Goal: Information Seeking & Learning: Learn about a topic

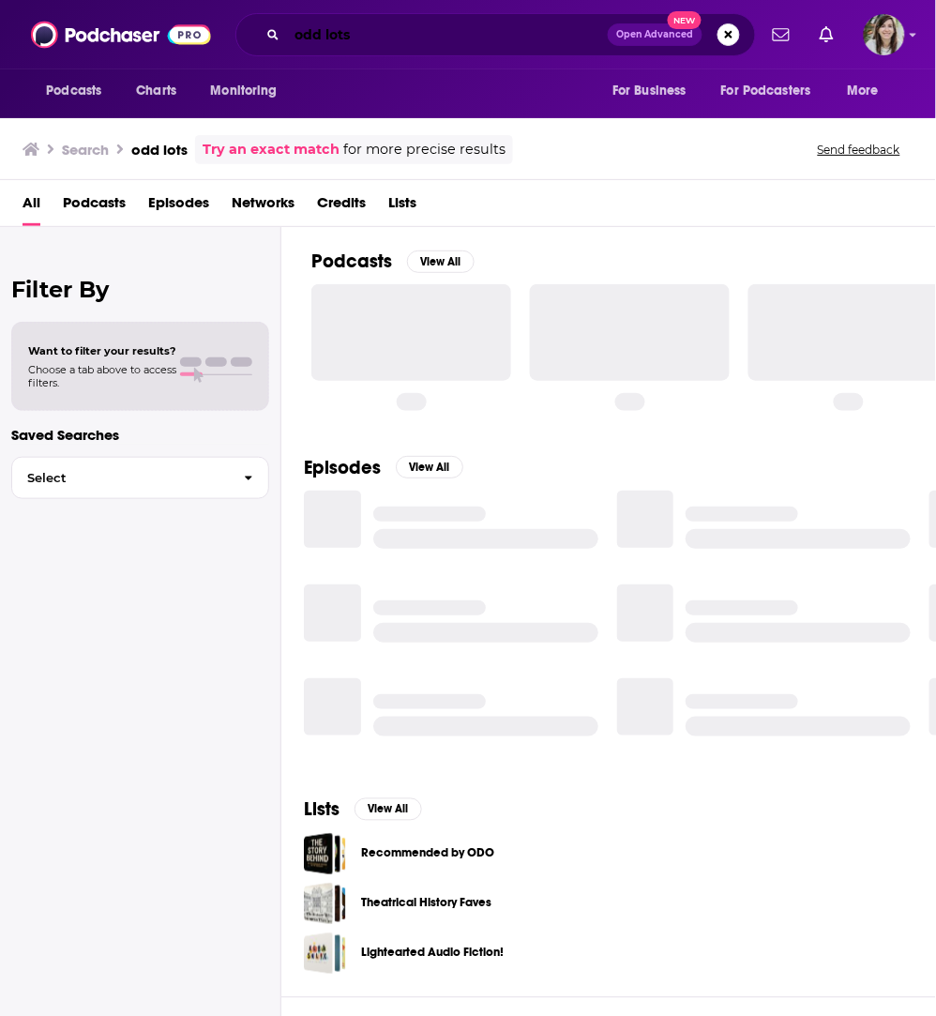
click at [443, 44] on input "odd lots" at bounding box center [447, 35] width 321 height 30
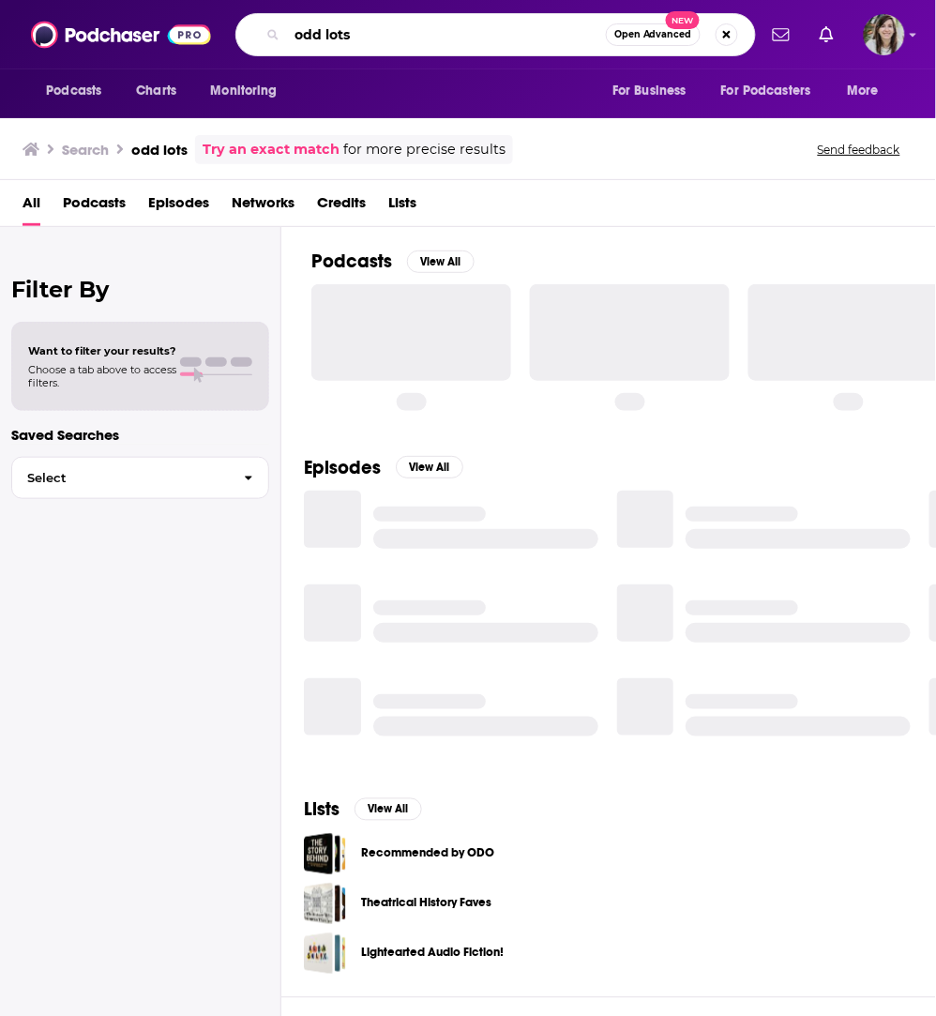
click at [443, 44] on input "odd lots" at bounding box center [446, 35] width 319 height 30
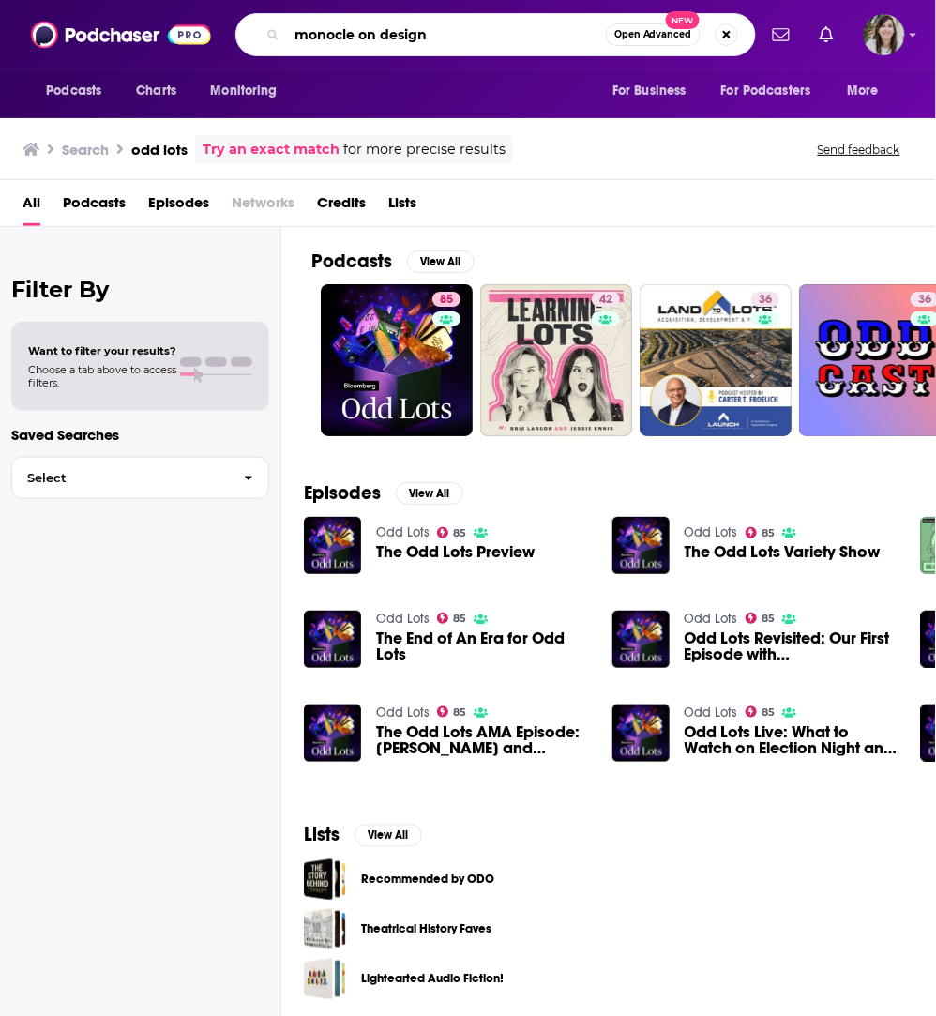
type input "monocle on design"
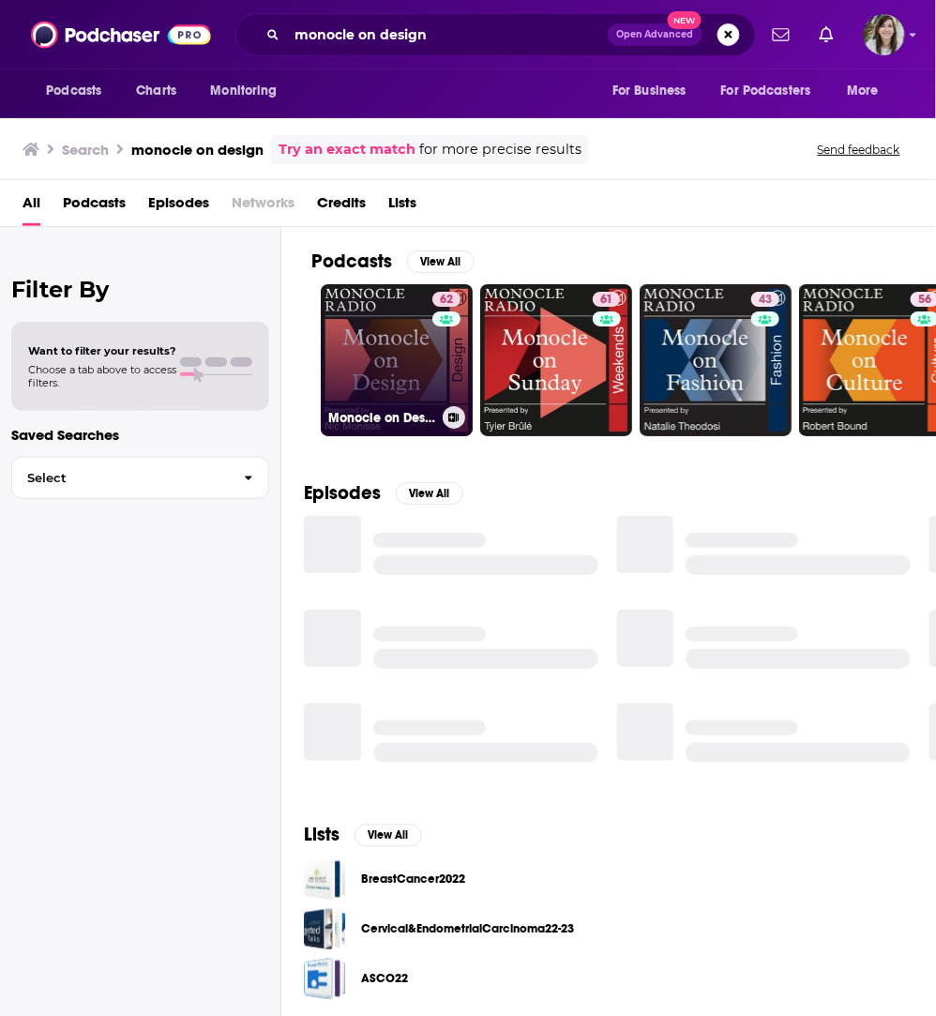
click at [388, 361] on link "62 Monocle on Design" at bounding box center [397, 360] width 152 height 152
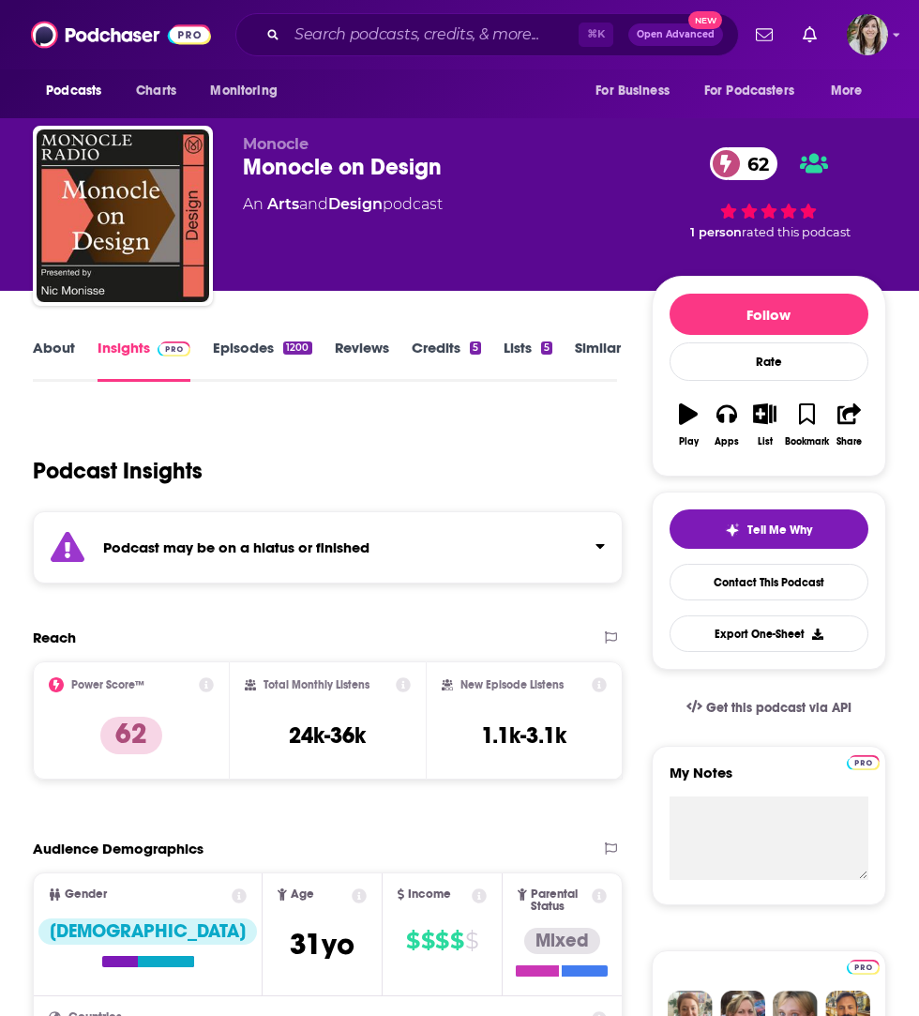
click at [231, 348] on link "Episodes 1200" at bounding box center [262, 360] width 99 height 43
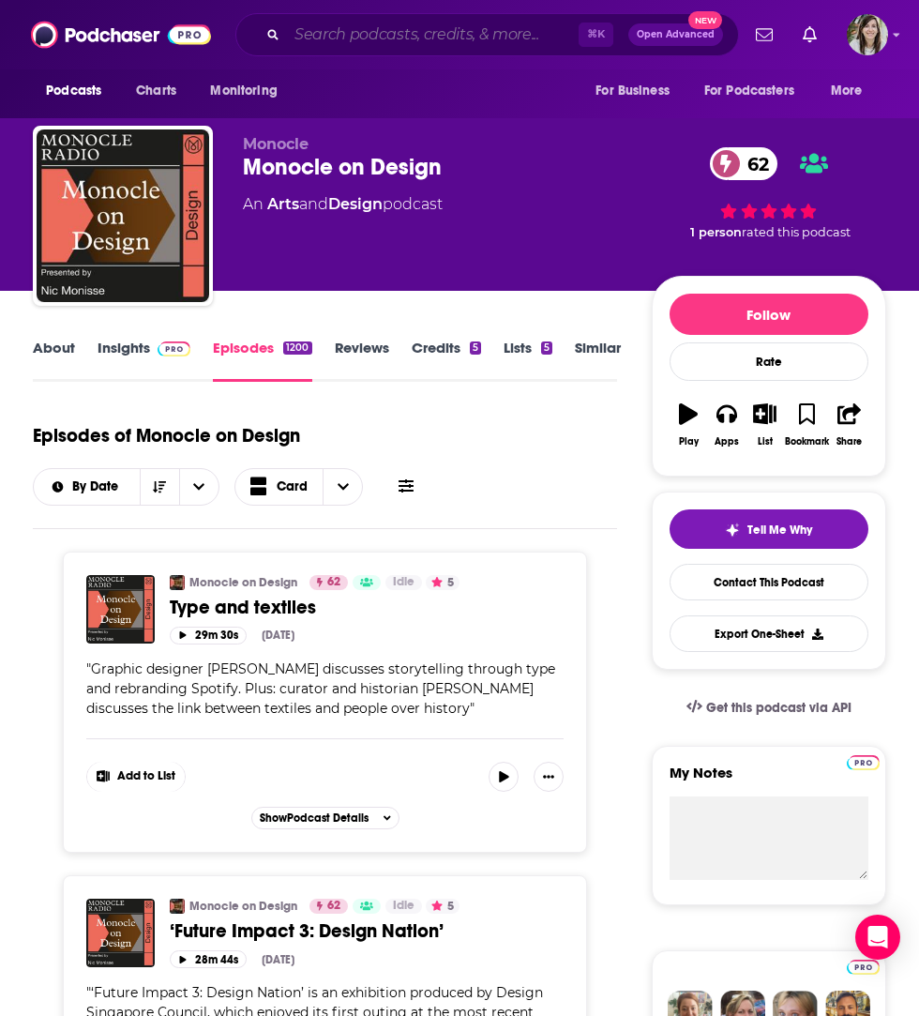
click at [411, 38] on input "Search podcasts, credits, & more..." at bounding box center [433, 35] width 292 height 30
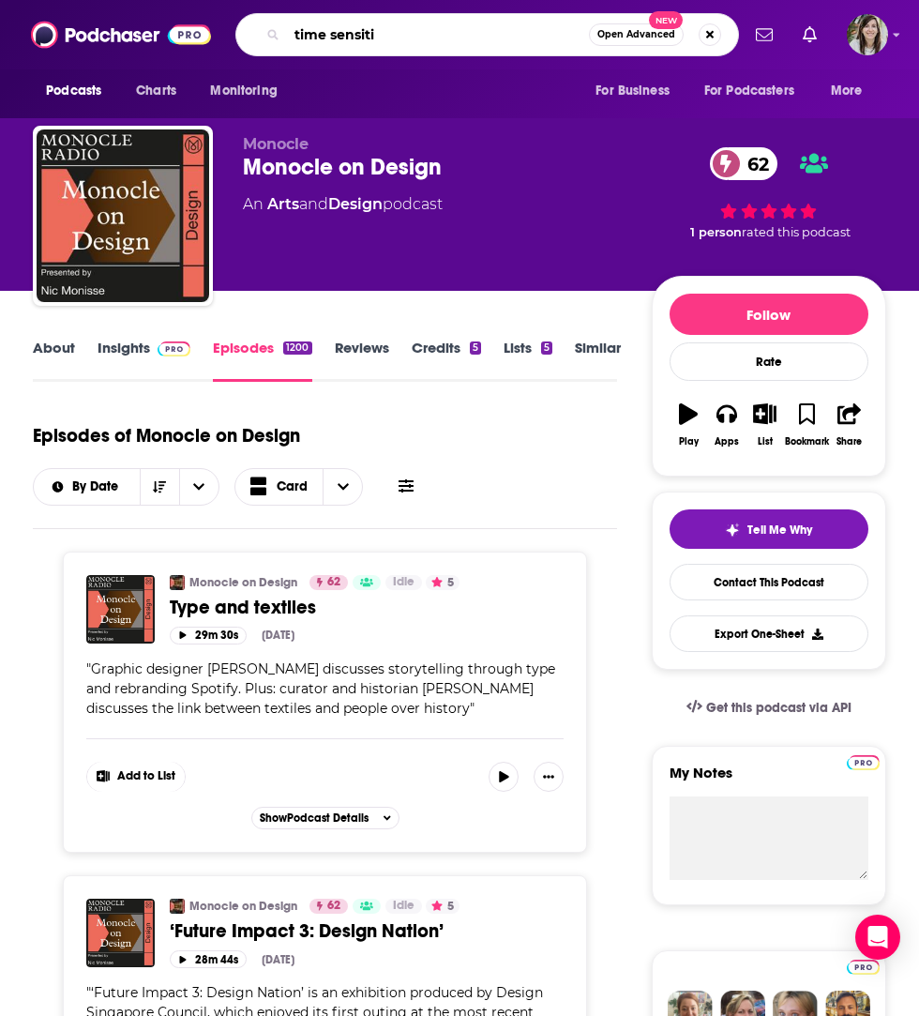
type input "time sensitiv"
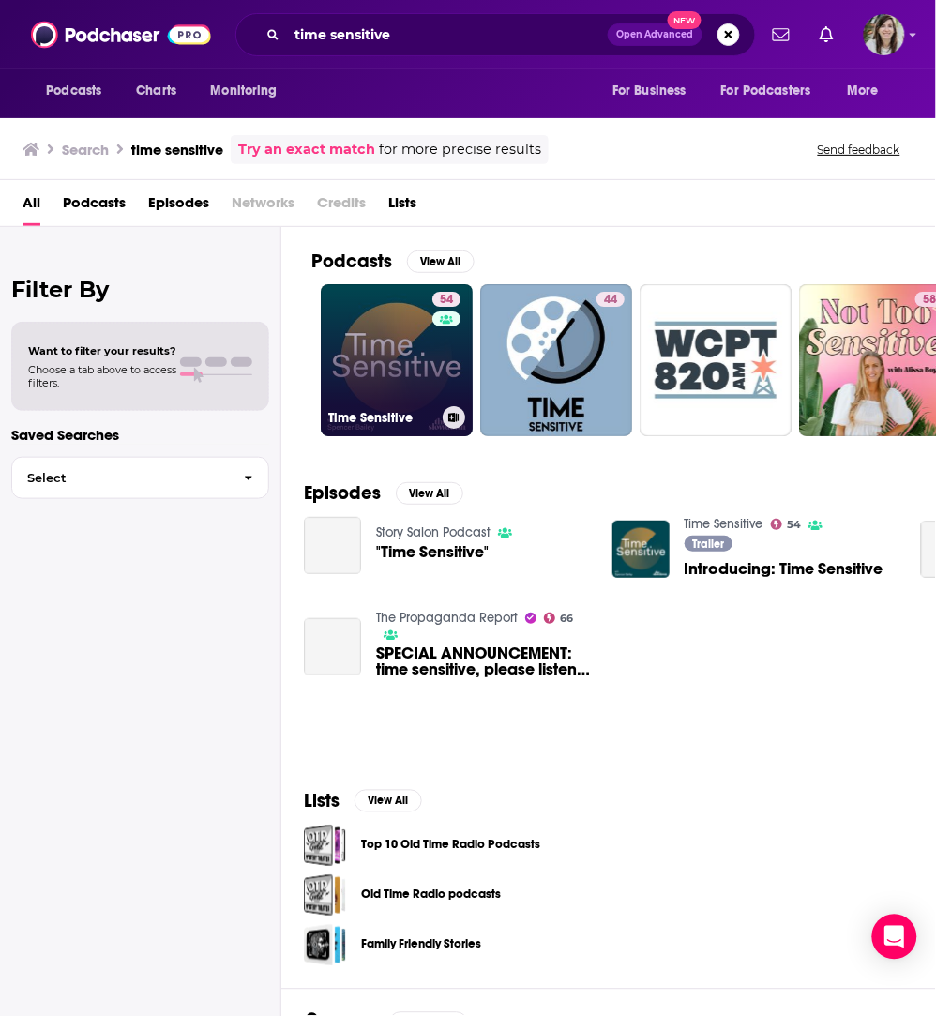
click at [418, 364] on link "54 Time Sensitive" at bounding box center [397, 360] width 152 height 152
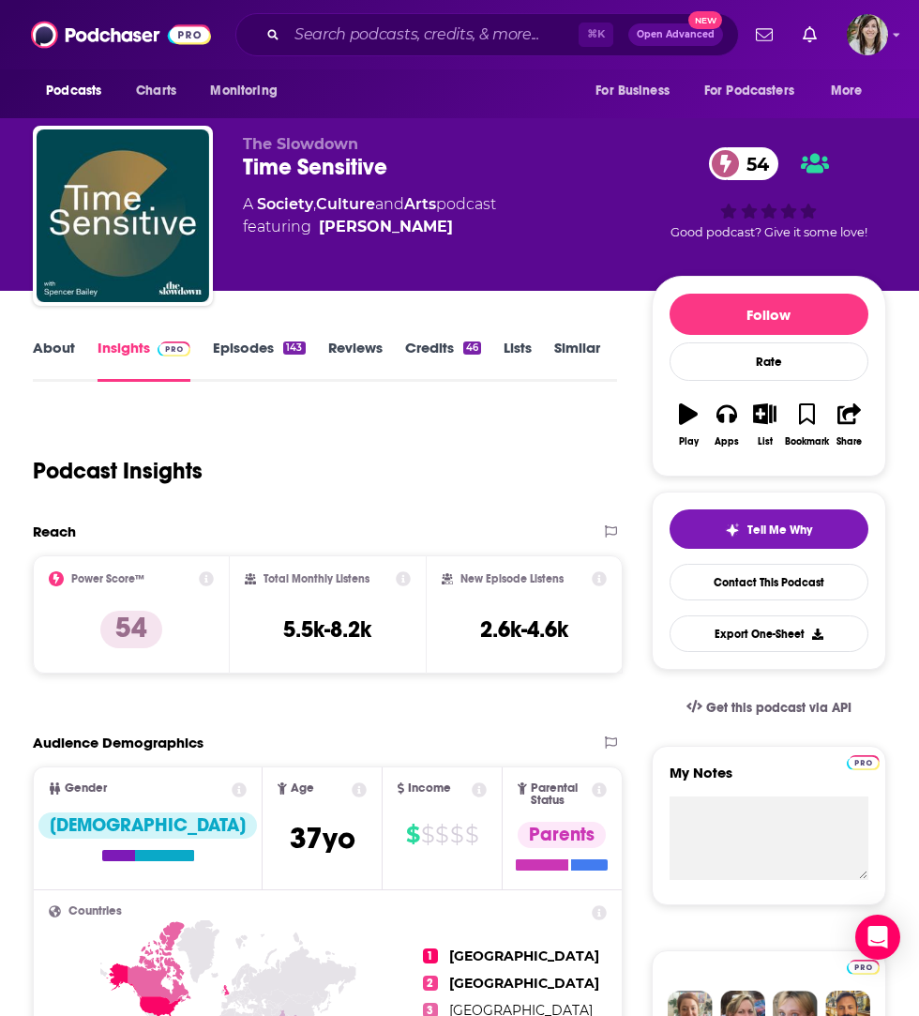
click at [49, 362] on link "About" at bounding box center [54, 360] width 42 height 43
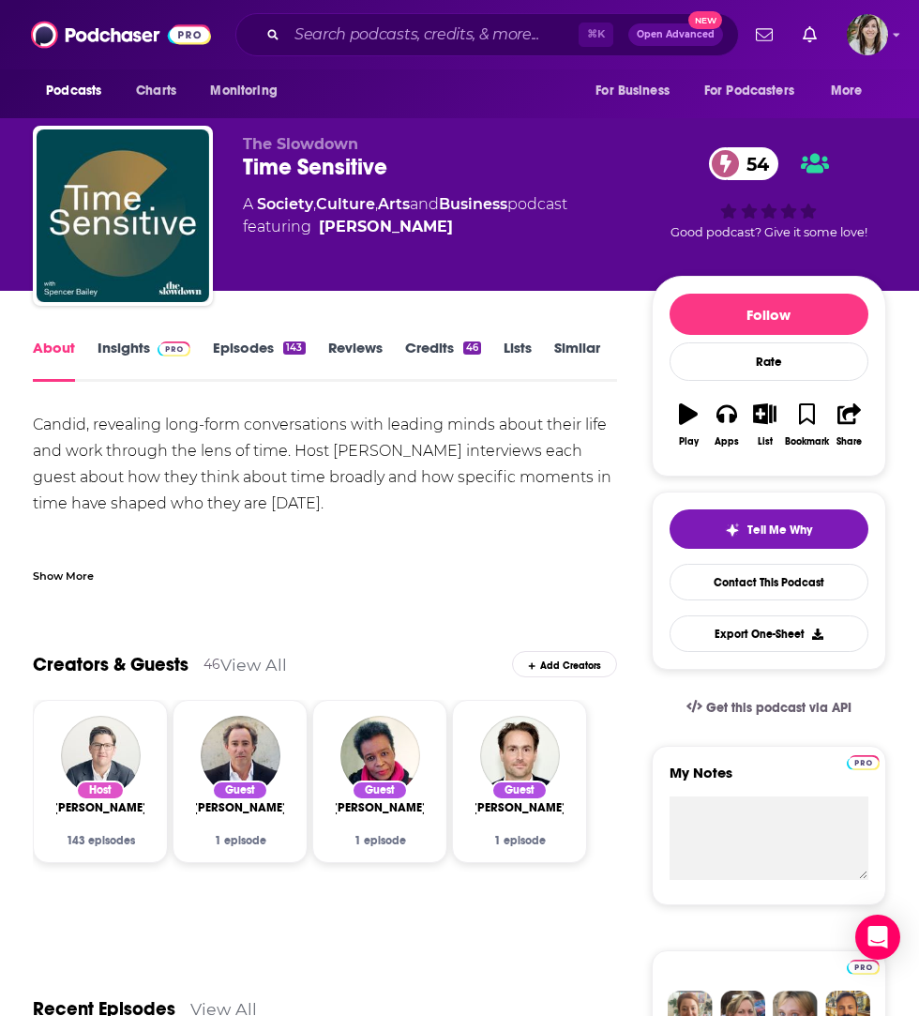
click at [117, 344] on link "Insights" at bounding box center [144, 360] width 93 height 43
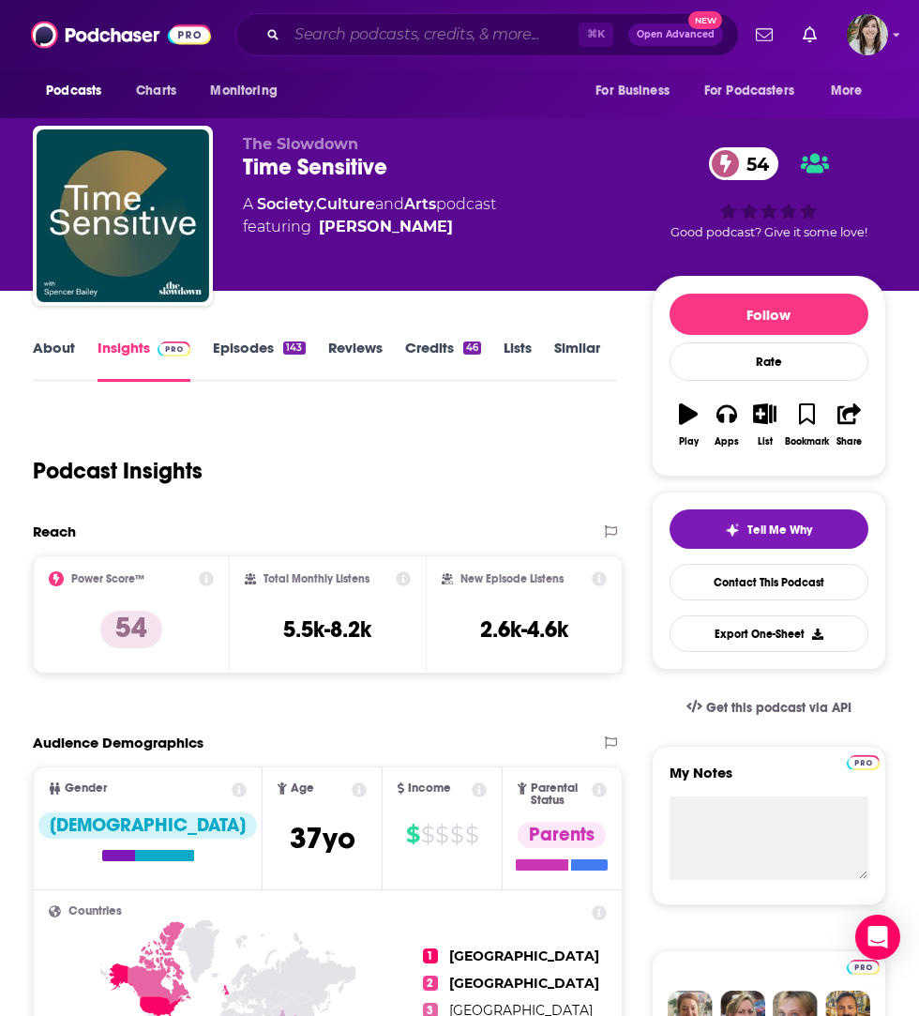
click at [423, 34] on input "Search podcasts, credits, & more..." at bounding box center [433, 35] width 292 height 30
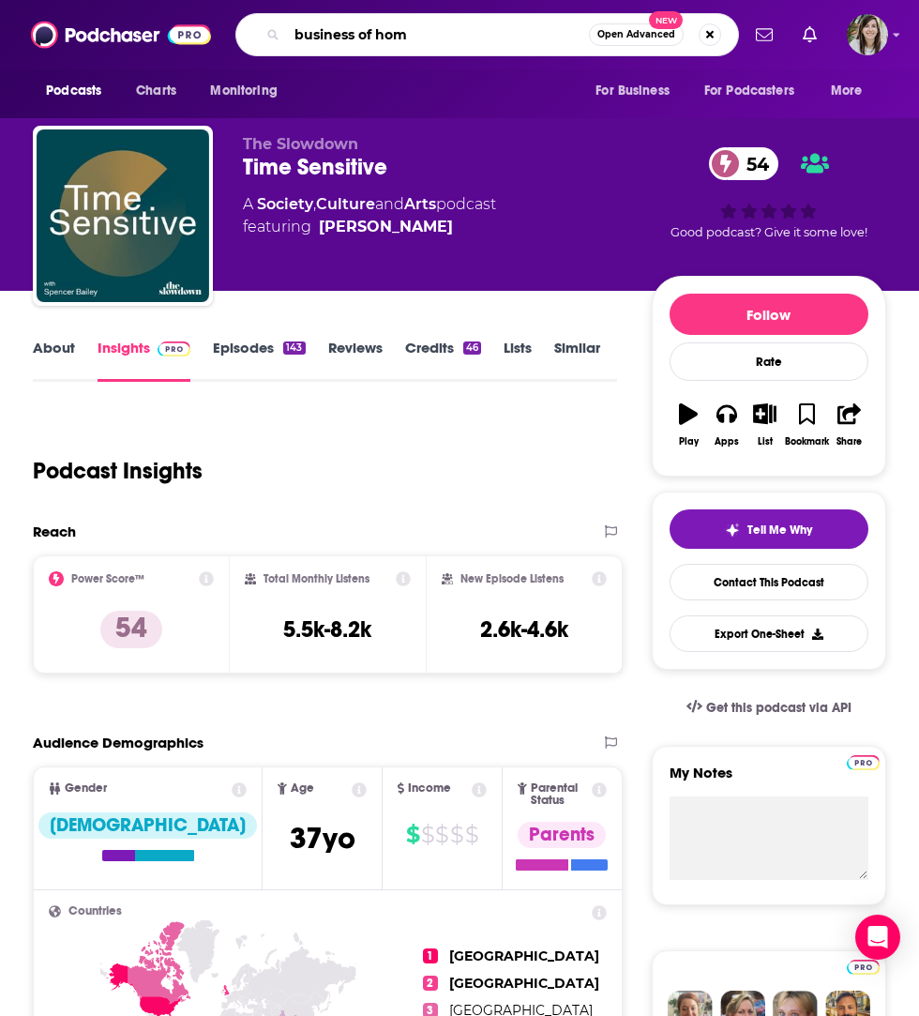
type input "business of home"
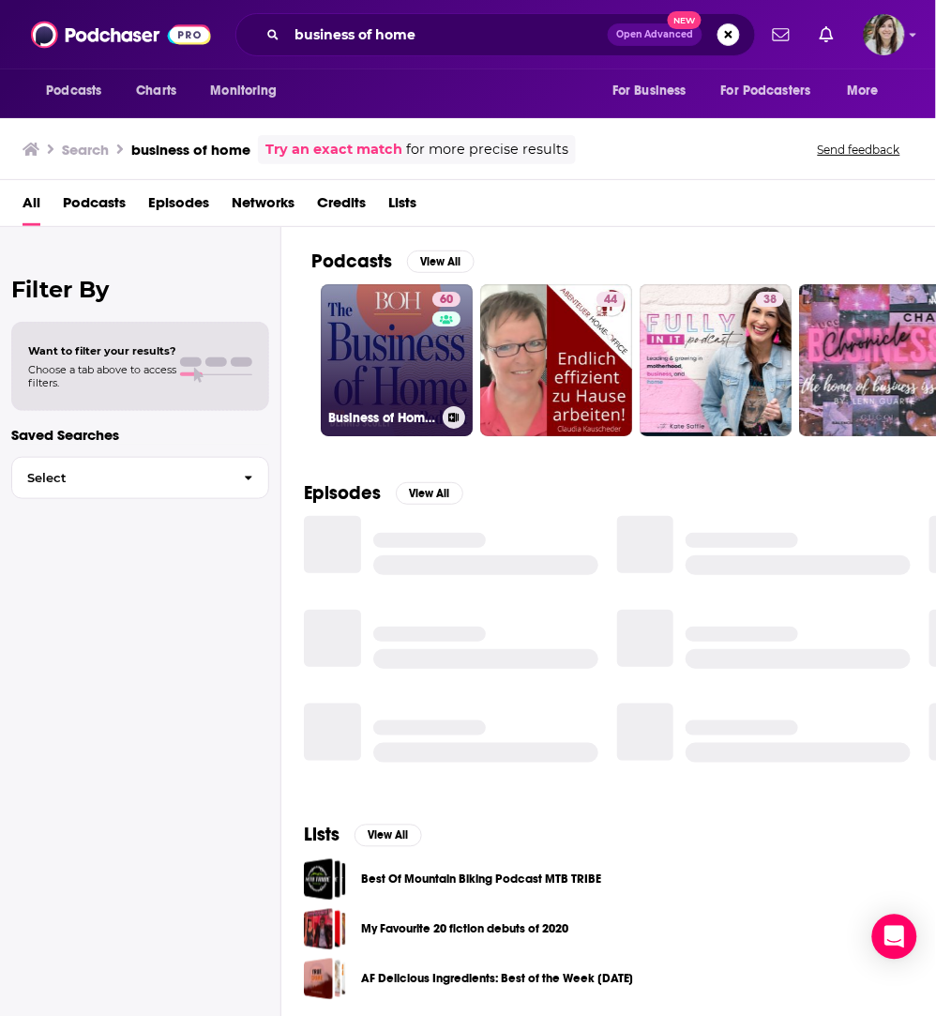
click at [376, 343] on link "60 Business of Home Podcast" at bounding box center [397, 360] width 152 height 152
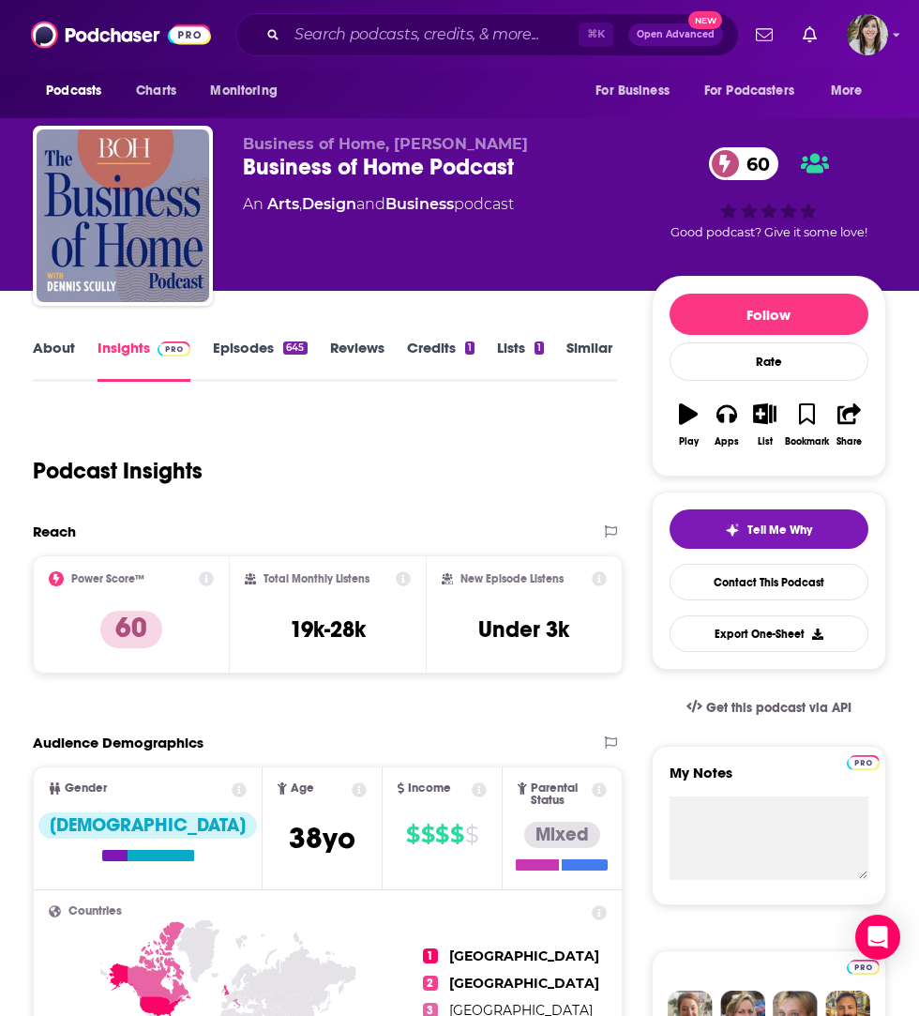
click at [56, 340] on link "About" at bounding box center [54, 360] width 42 height 43
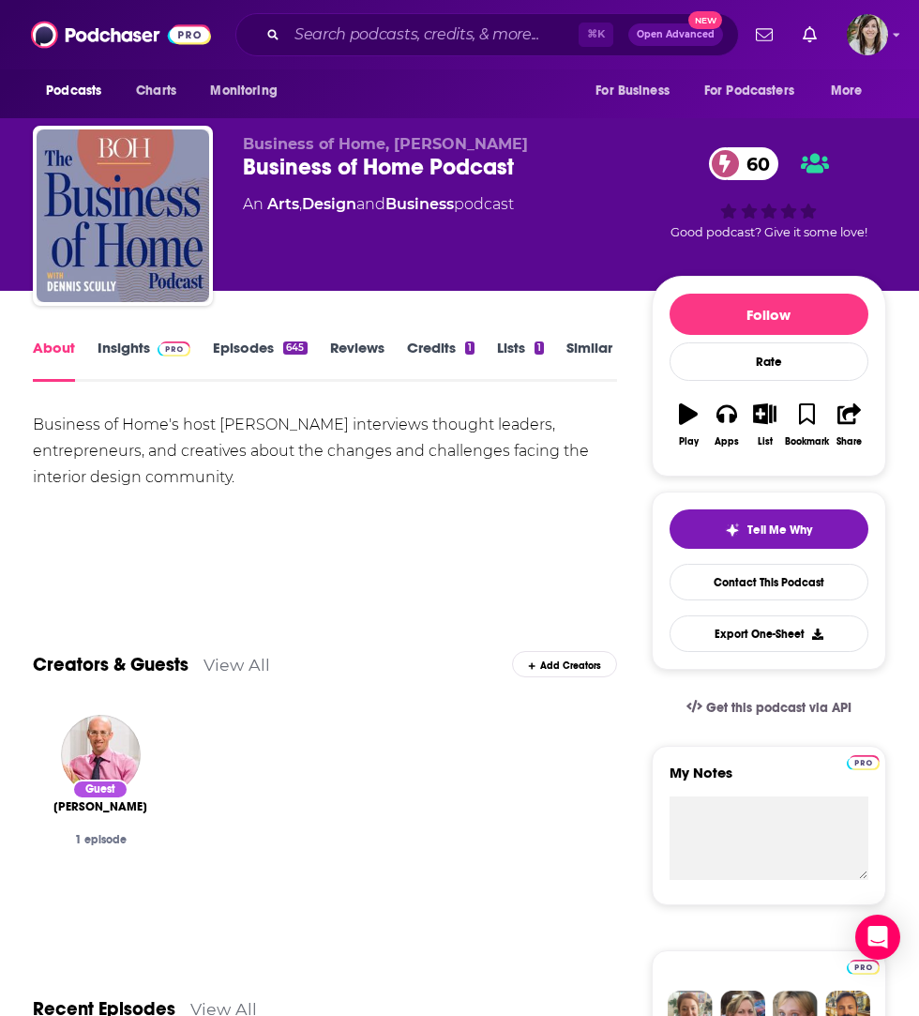
click at [130, 348] on link "Insights" at bounding box center [144, 360] width 93 height 43
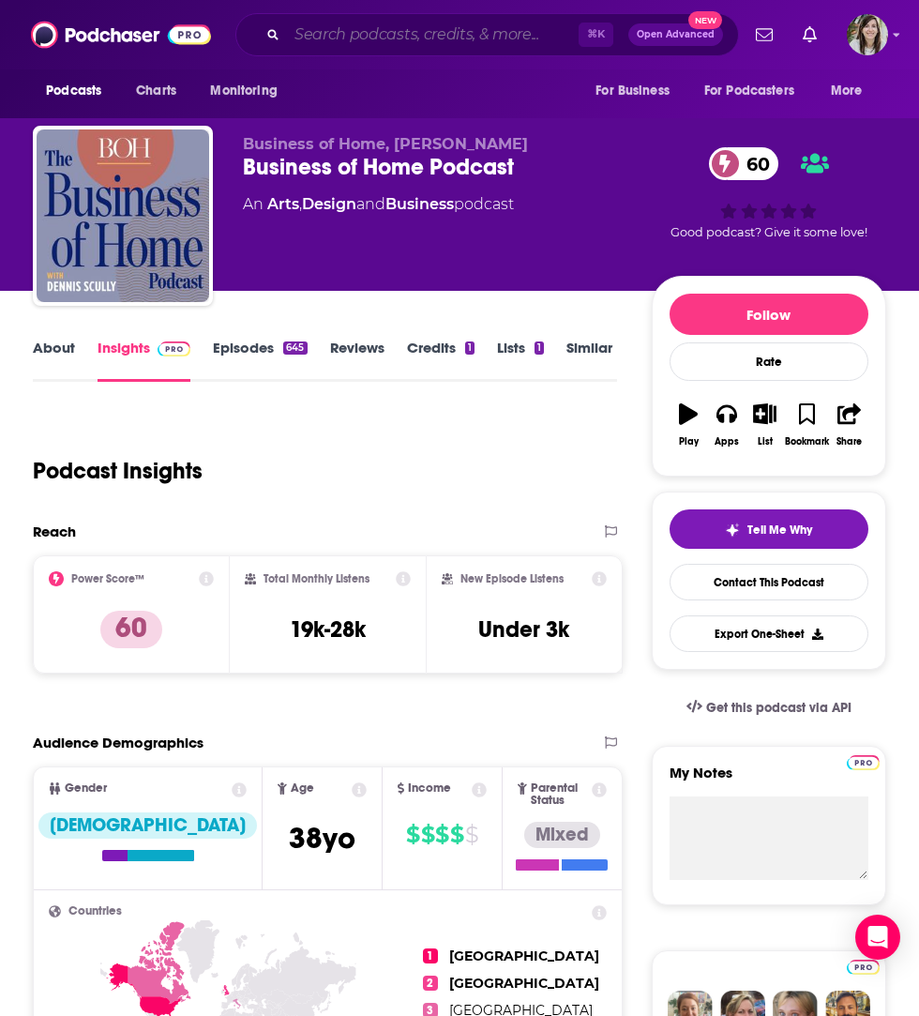
click at [410, 35] on input "Search podcasts, credits, & more..." at bounding box center [433, 35] width 292 height 30
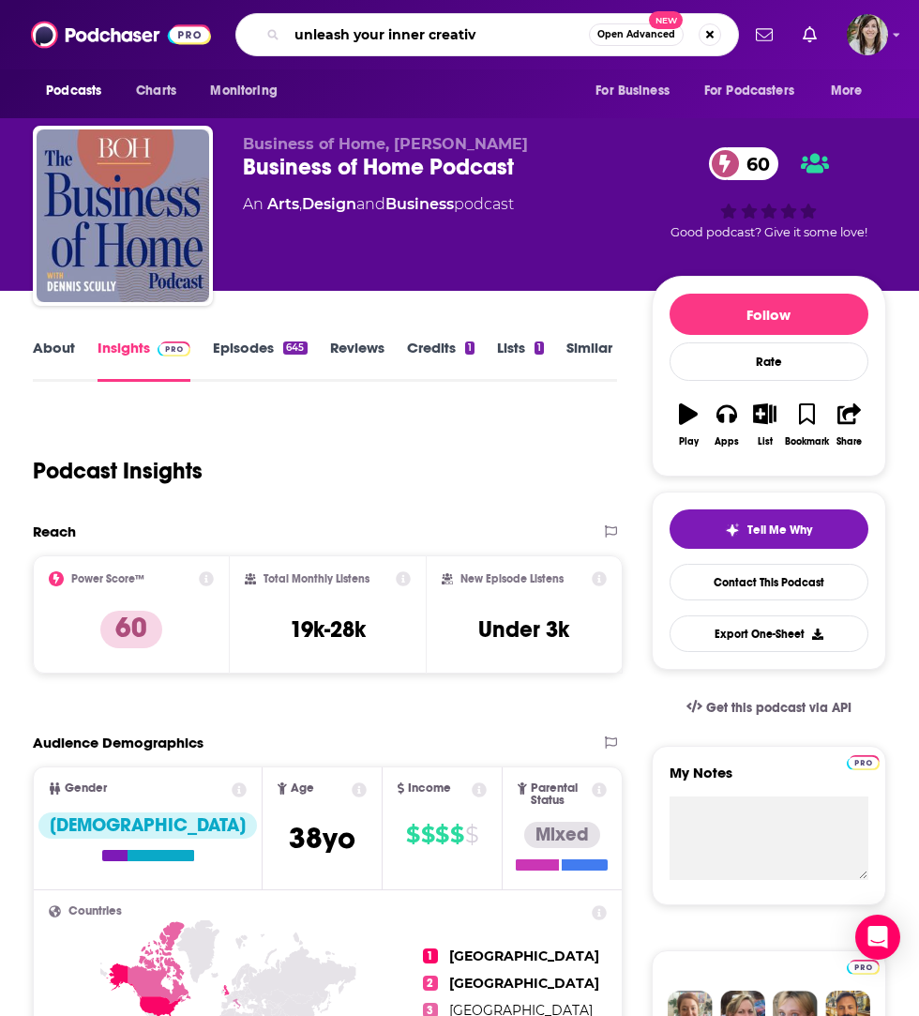
type input "unleash your inner creative"
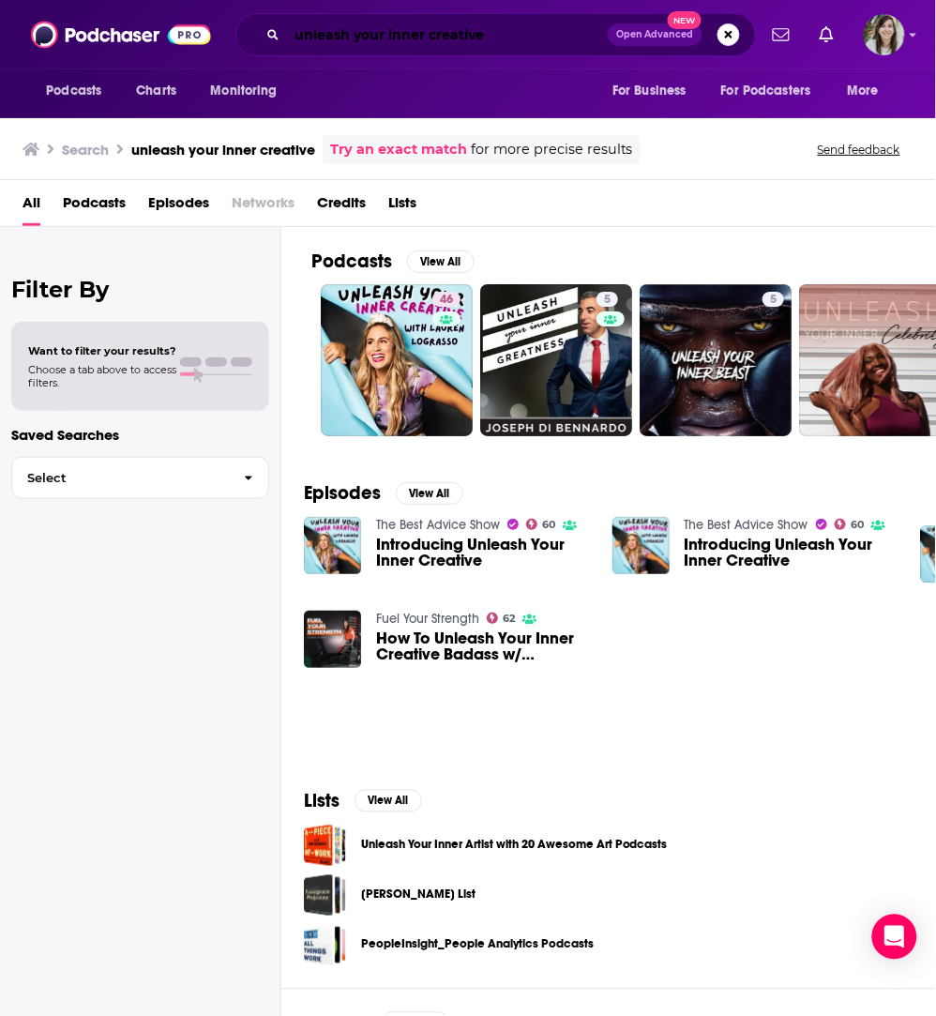
click at [472, 35] on input "unleash your inner creative" at bounding box center [447, 35] width 321 height 30
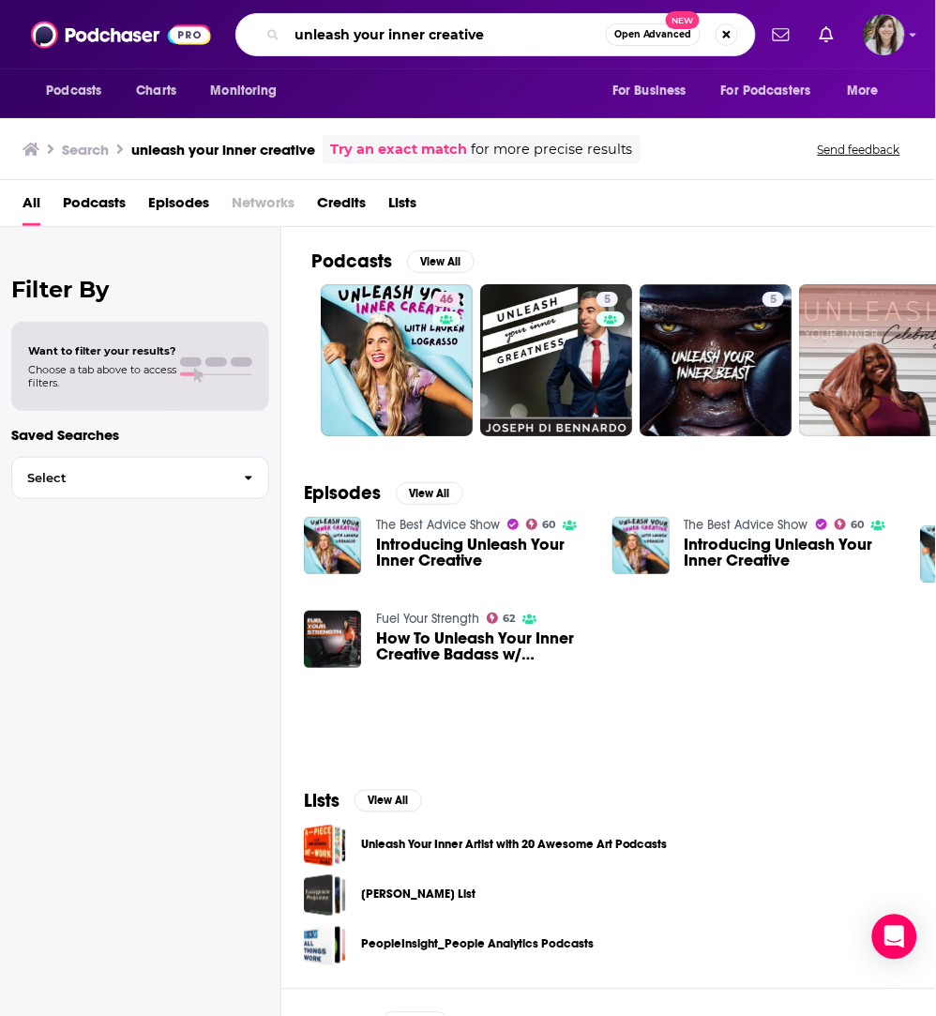
click at [472, 35] on input "unleash your inner creative" at bounding box center [446, 35] width 319 height 30
type input "after the jump"
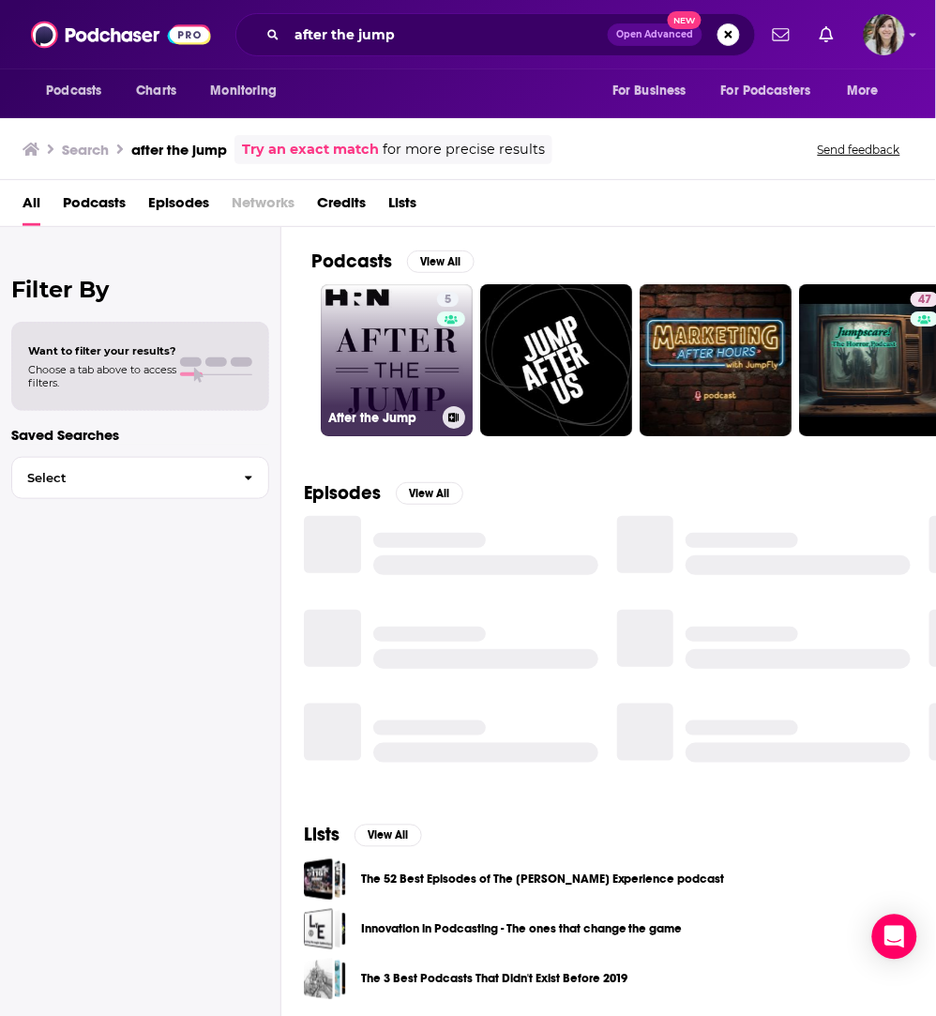
click at [393, 359] on link "5 After the Jump" at bounding box center [397, 360] width 152 height 152
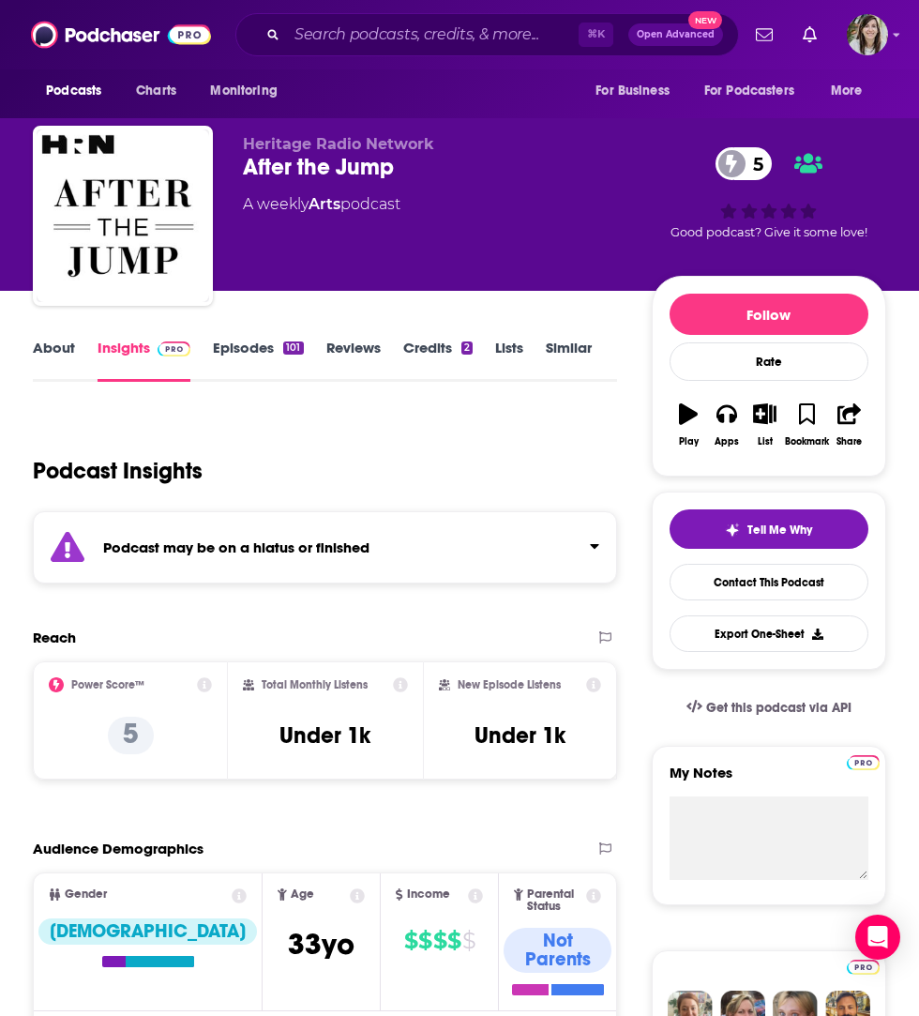
click at [242, 349] on link "Episodes 101" at bounding box center [258, 360] width 90 height 43
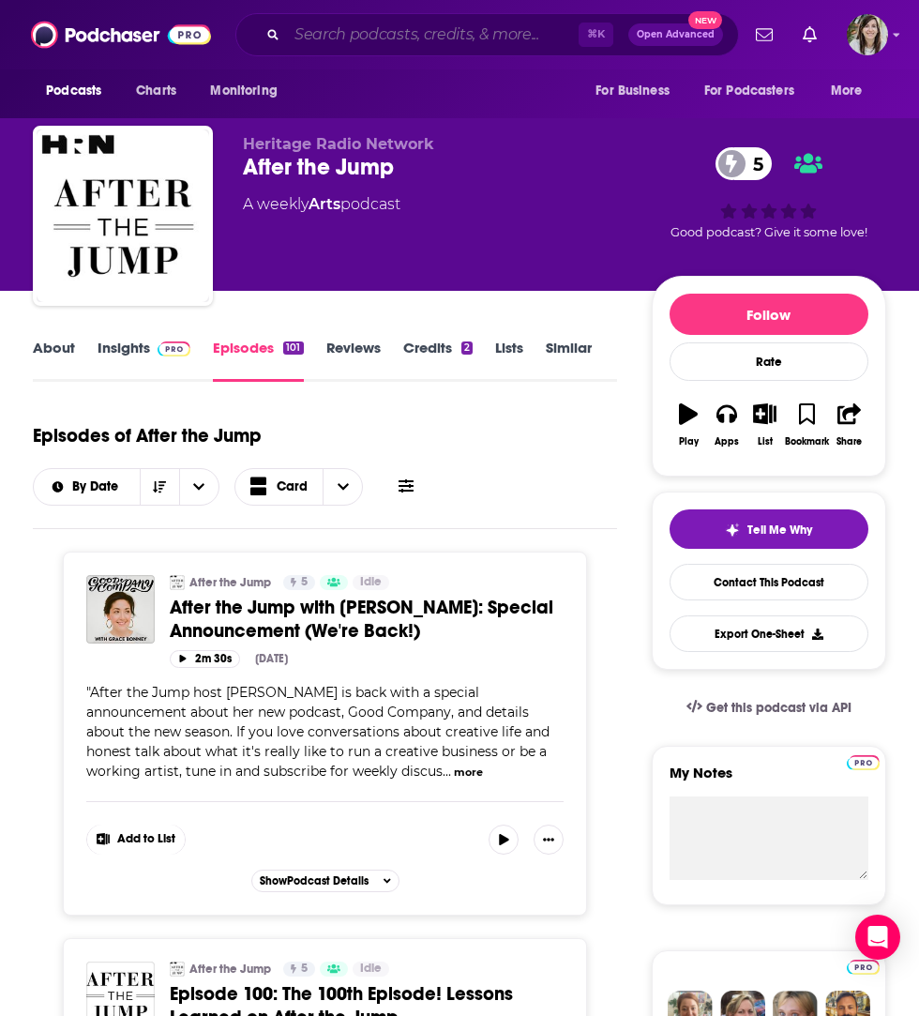
click at [387, 28] on input "Search podcasts, credits, & more..." at bounding box center [433, 35] width 292 height 30
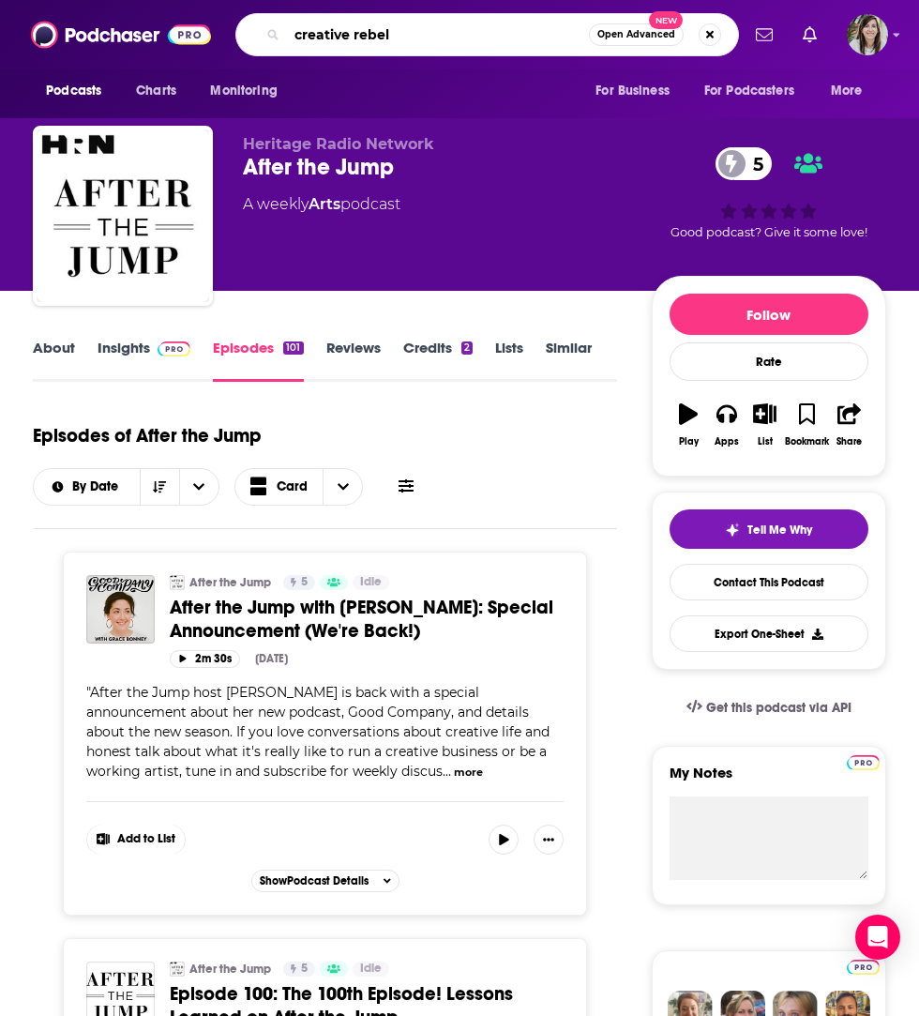
type input "creative rebels"
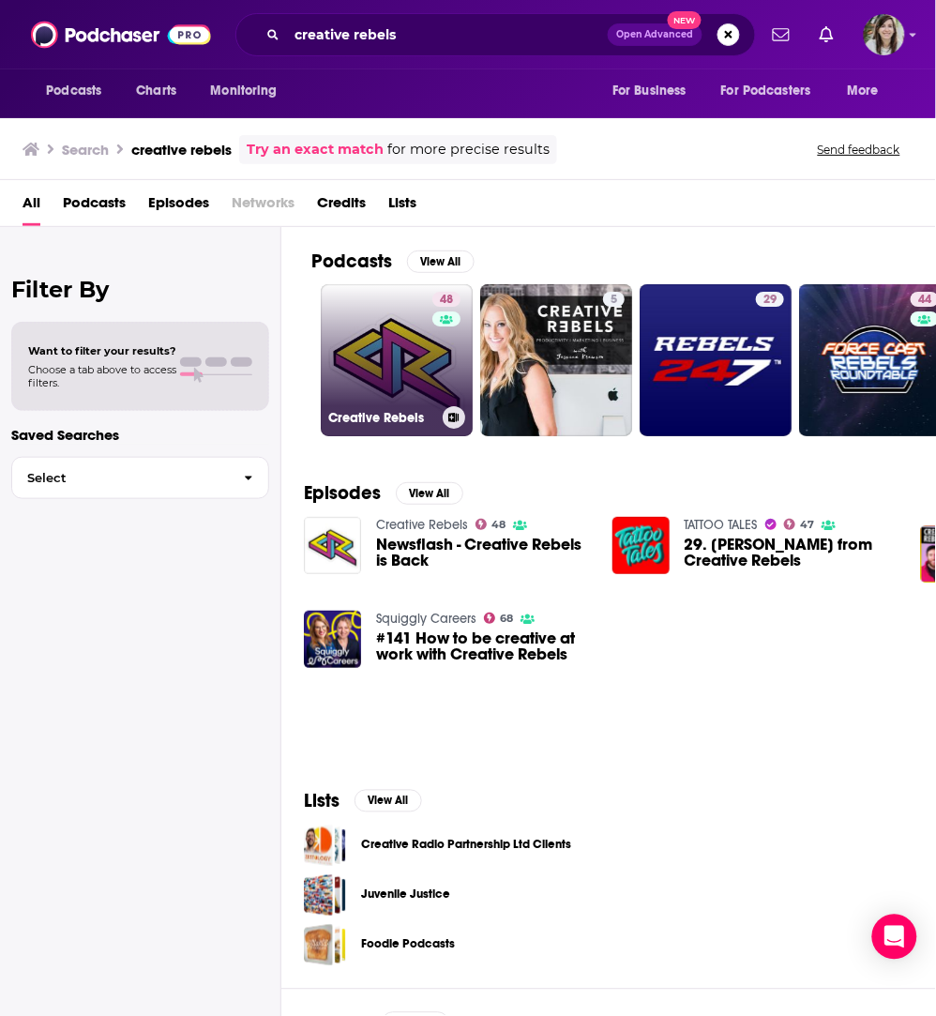
click at [362, 352] on link "48 Creative Rebels" at bounding box center [397, 360] width 152 height 152
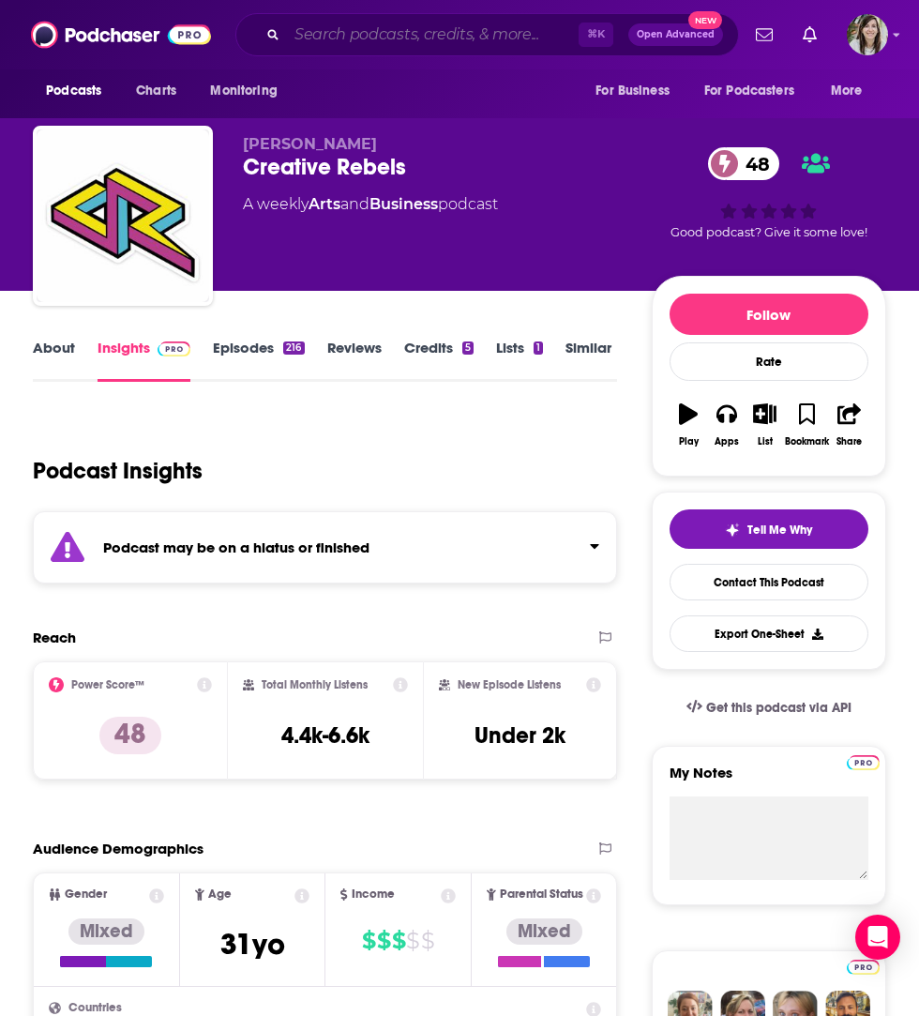
click at [357, 36] on input "Search podcasts, credits, & more..." at bounding box center [433, 35] width 292 height 30
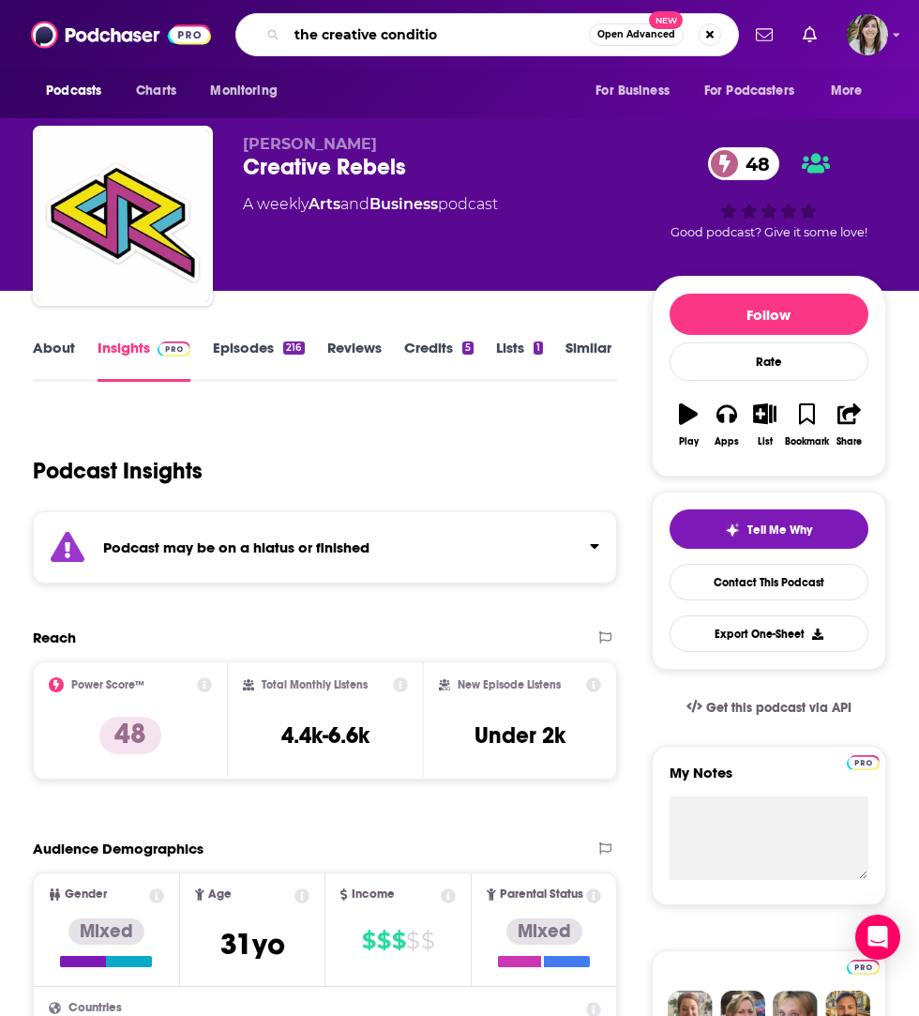
type input "the creative condition"
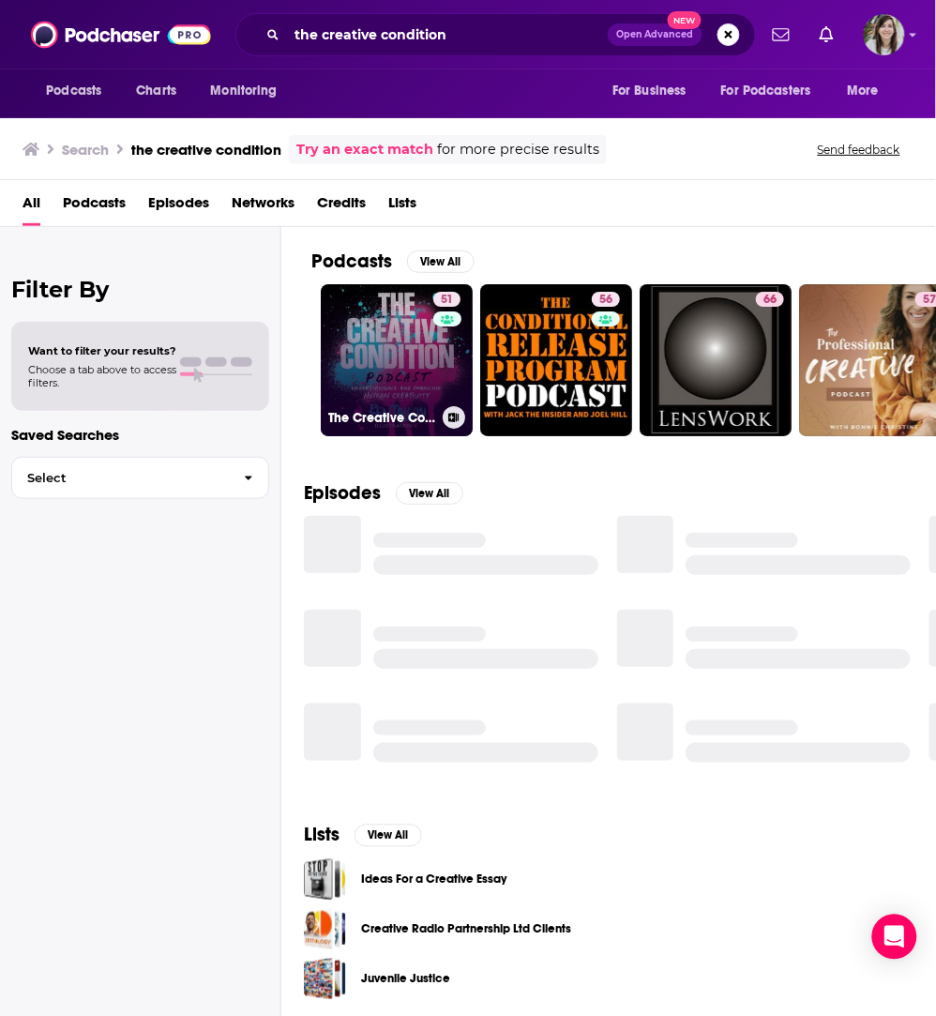
click at [354, 335] on link "51 The Creative Condition podcast" at bounding box center [397, 360] width 152 height 152
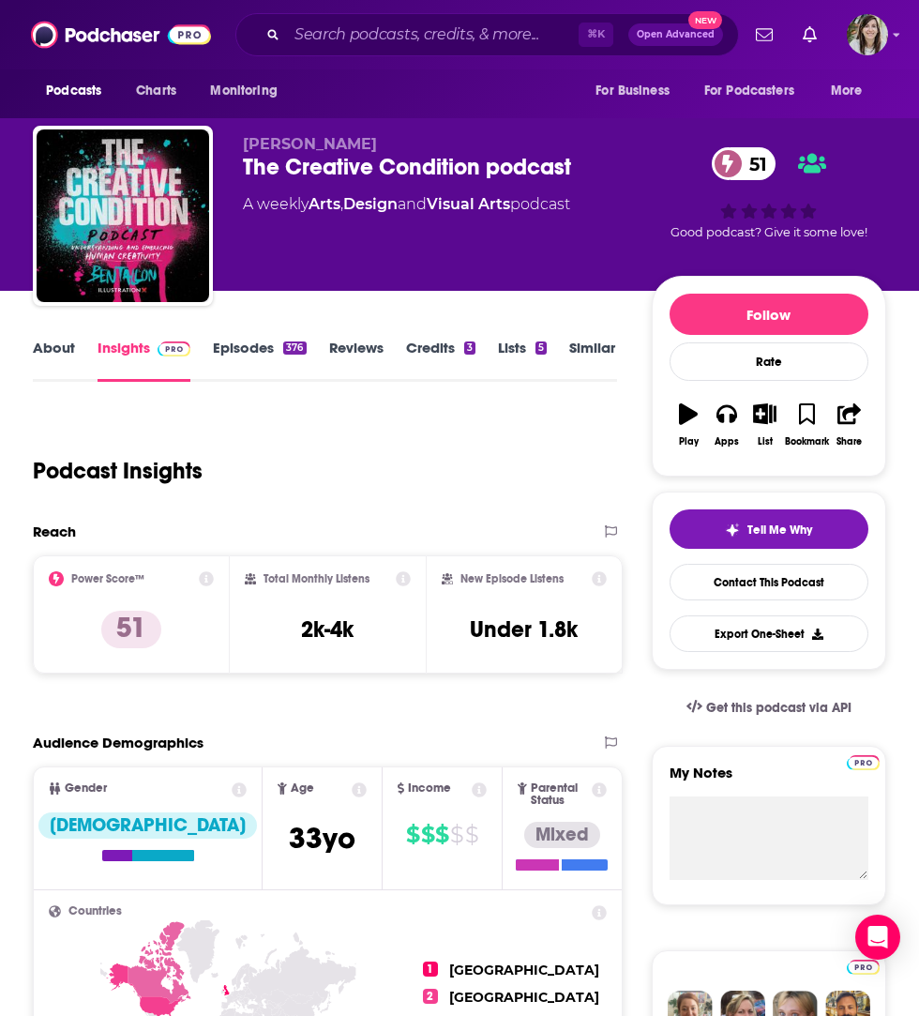
click at [49, 350] on link "About" at bounding box center [54, 360] width 42 height 43
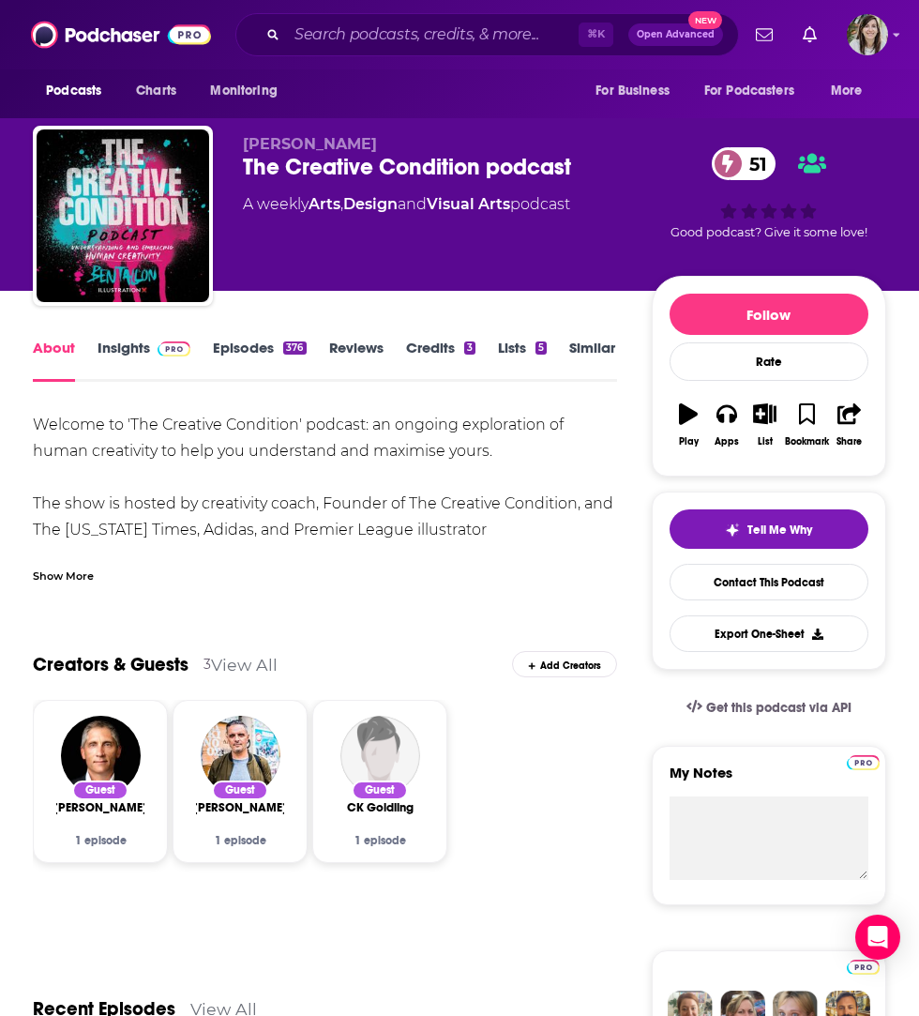
click at [124, 347] on link "Insights" at bounding box center [144, 360] width 93 height 43
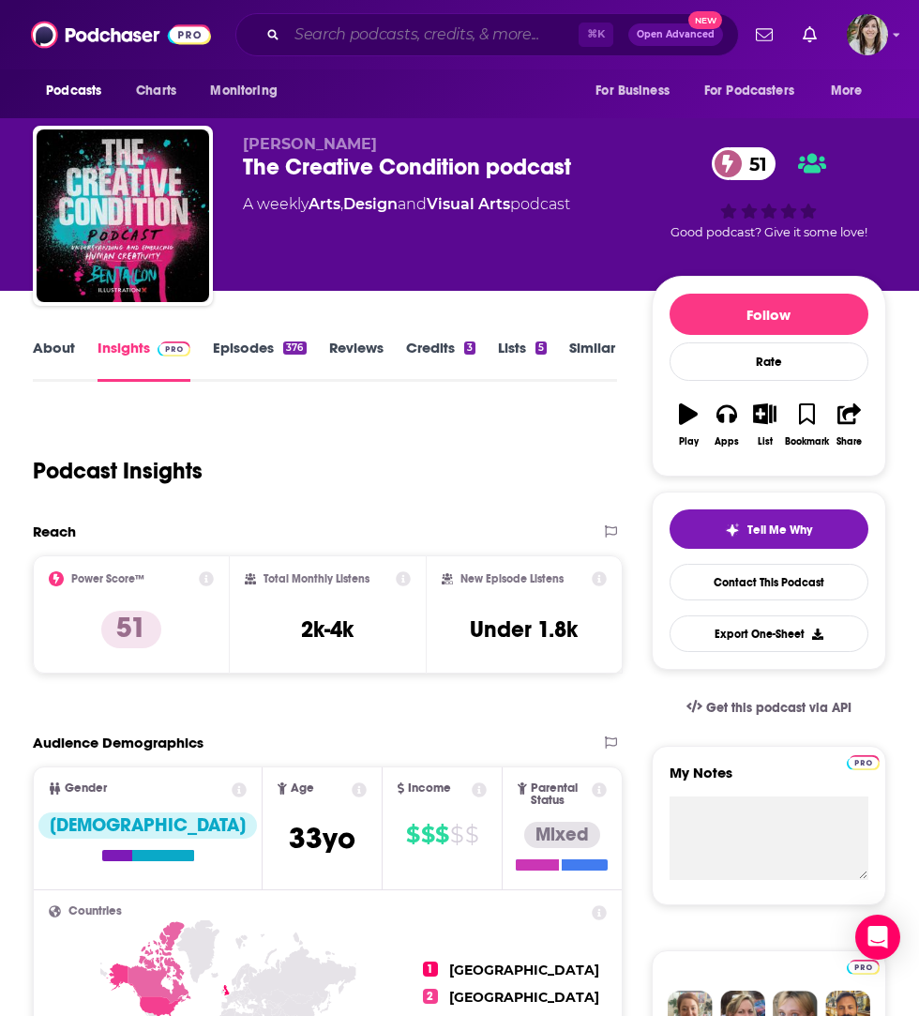
click at [373, 26] on input "Search podcasts, credits, & more..." at bounding box center [433, 35] width 292 height 30
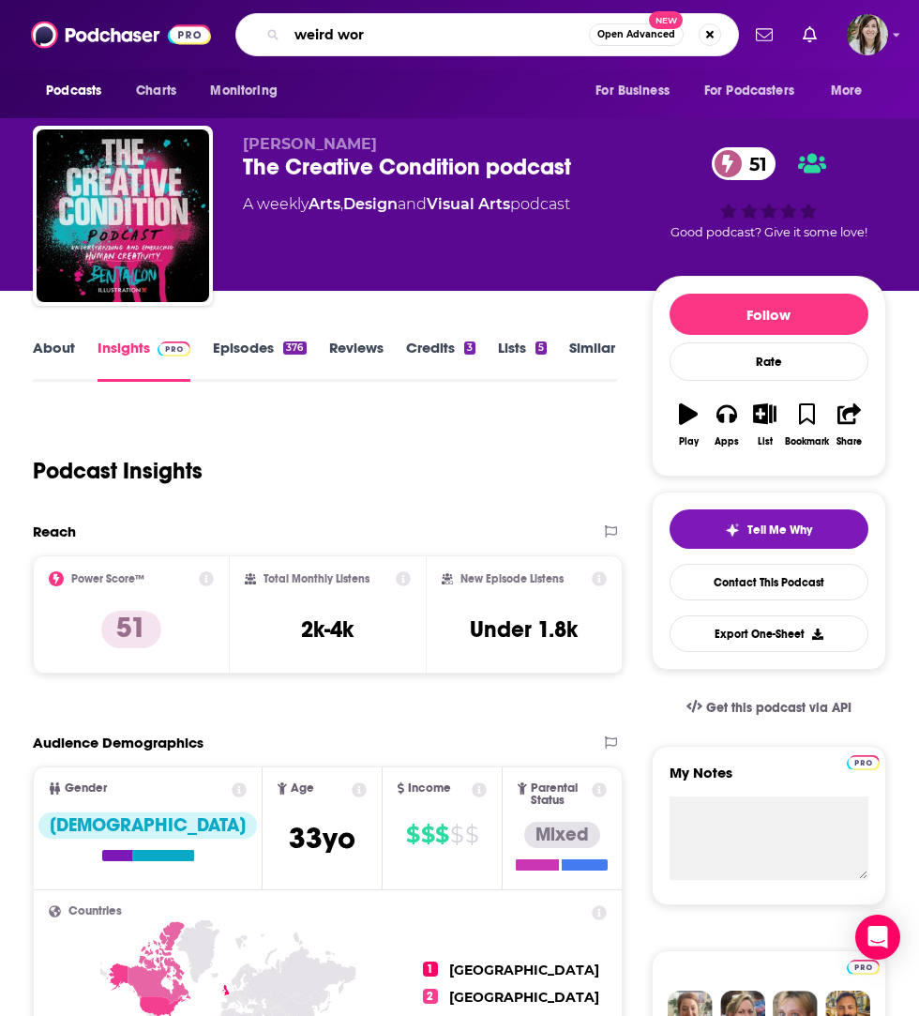
type input "weird work"
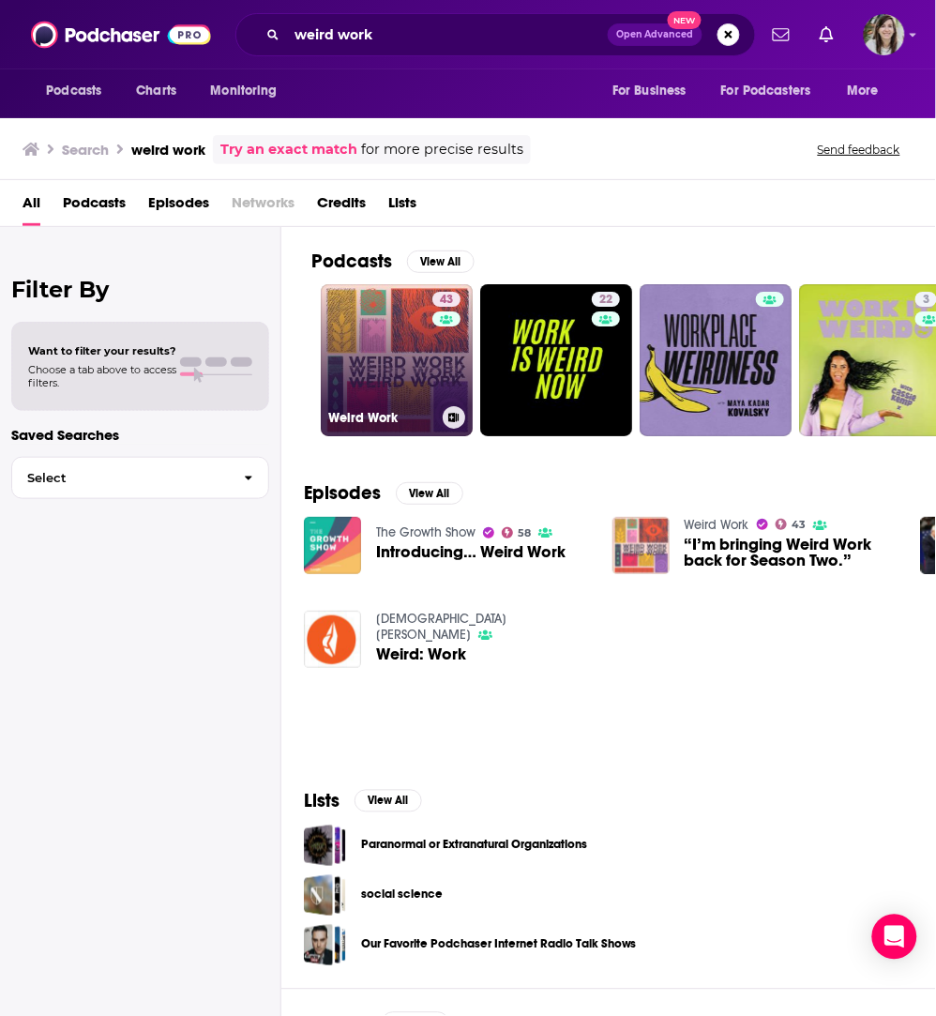
click at [413, 357] on link "43 Weird Work" at bounding box center [397, 360] width 152 height 152
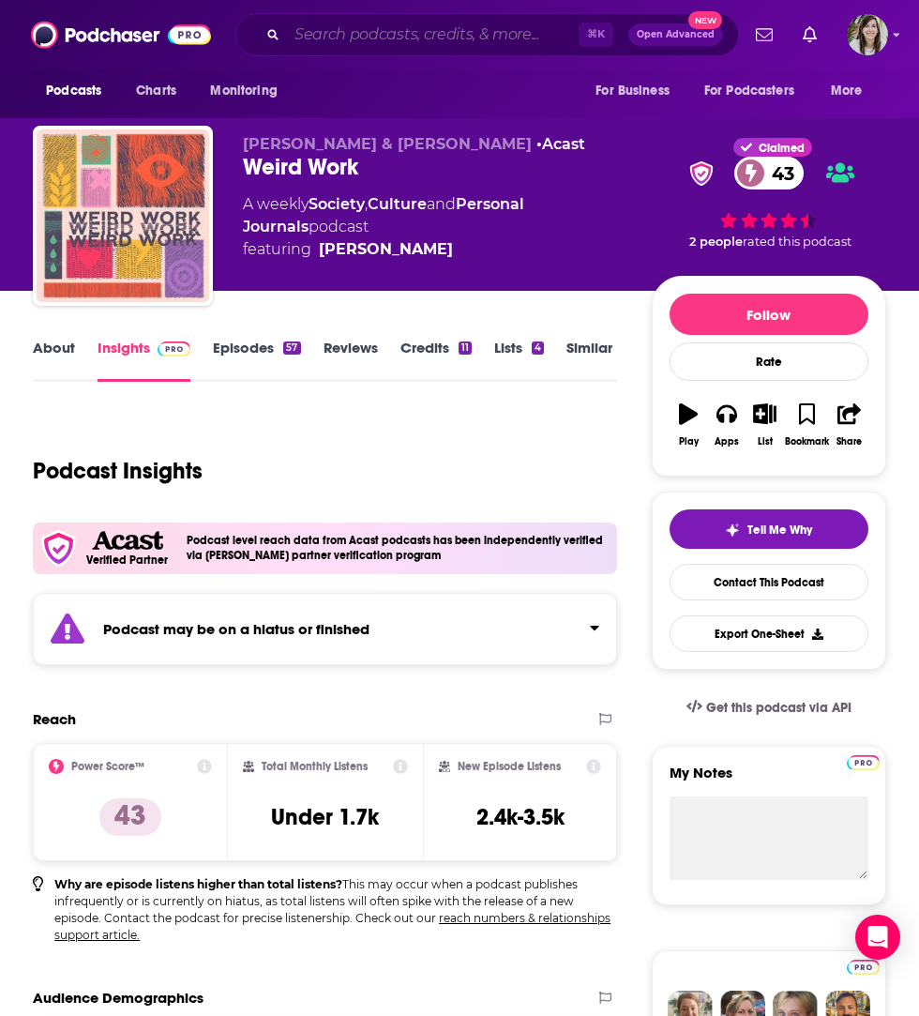
click at [327, 28] on input "Search podcasts, credits, & more..." at bounding box center [433, 35] width 292 height 30
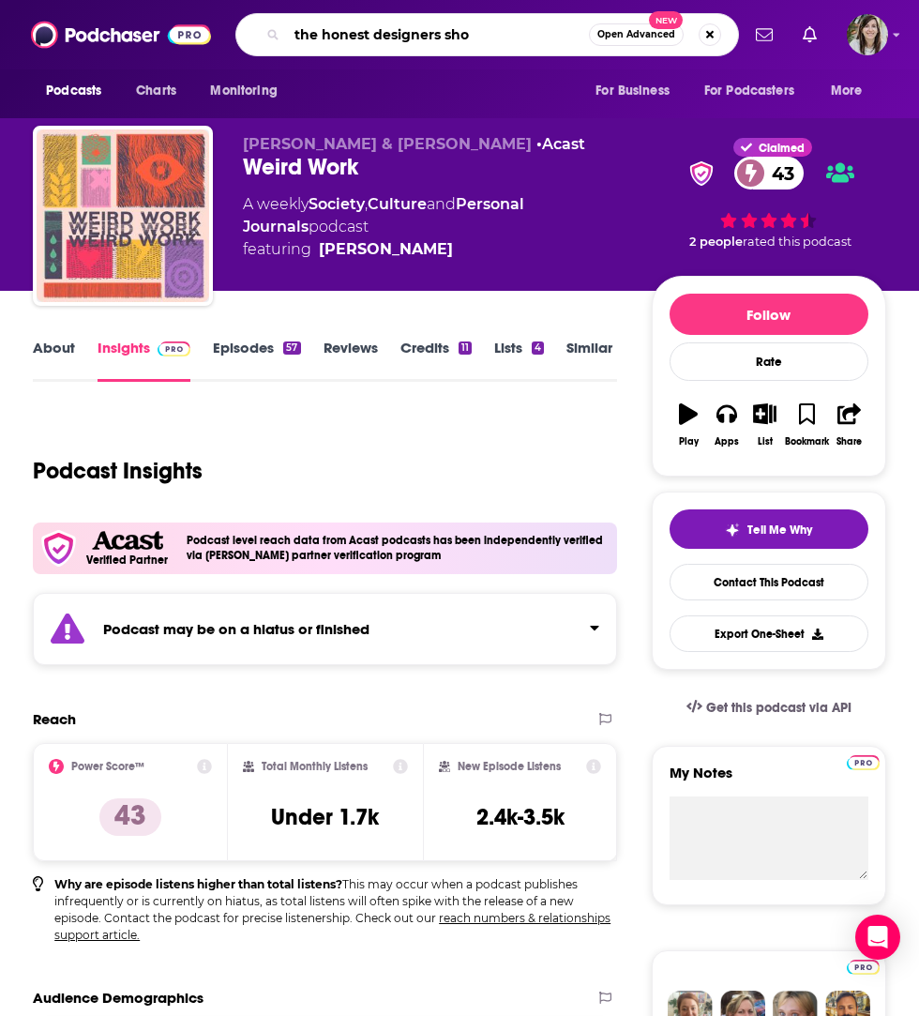
type input "the honest designers show"
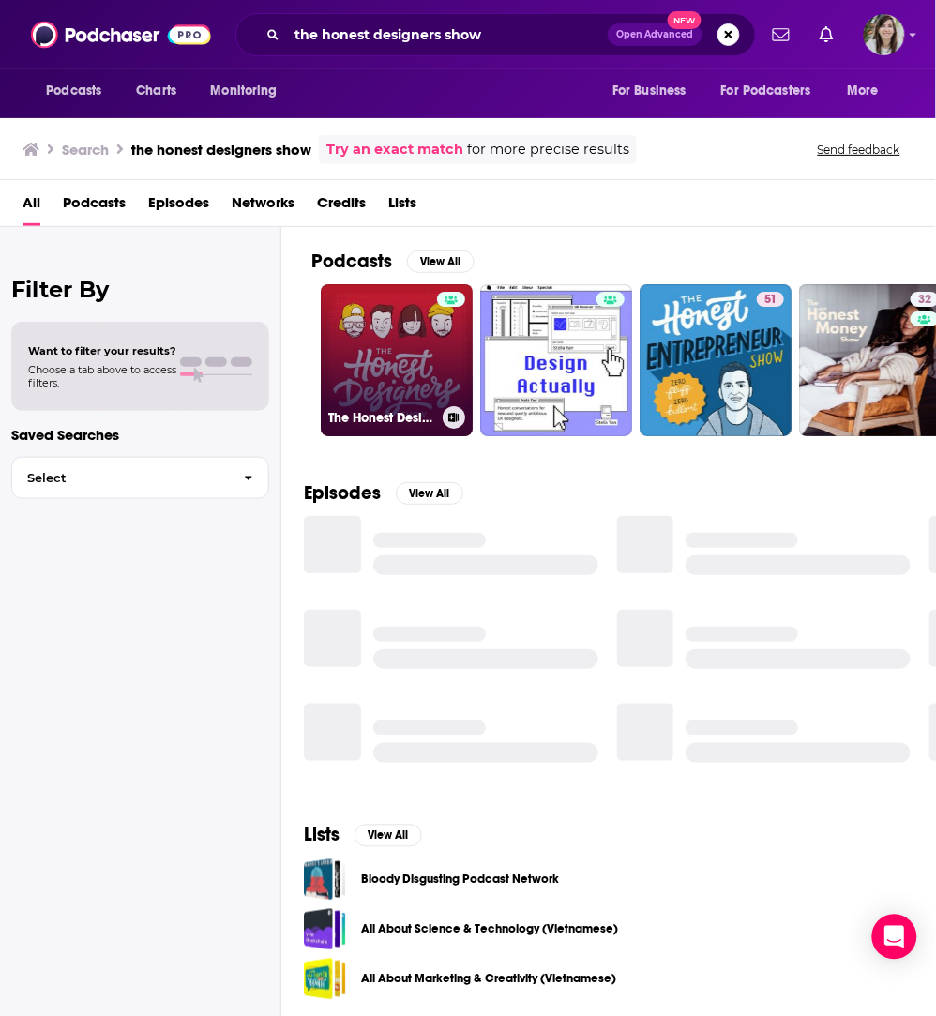
click at [376, 345] on link "The Honest Designers Show" at bounding box center [397, 360] width 152 height 152
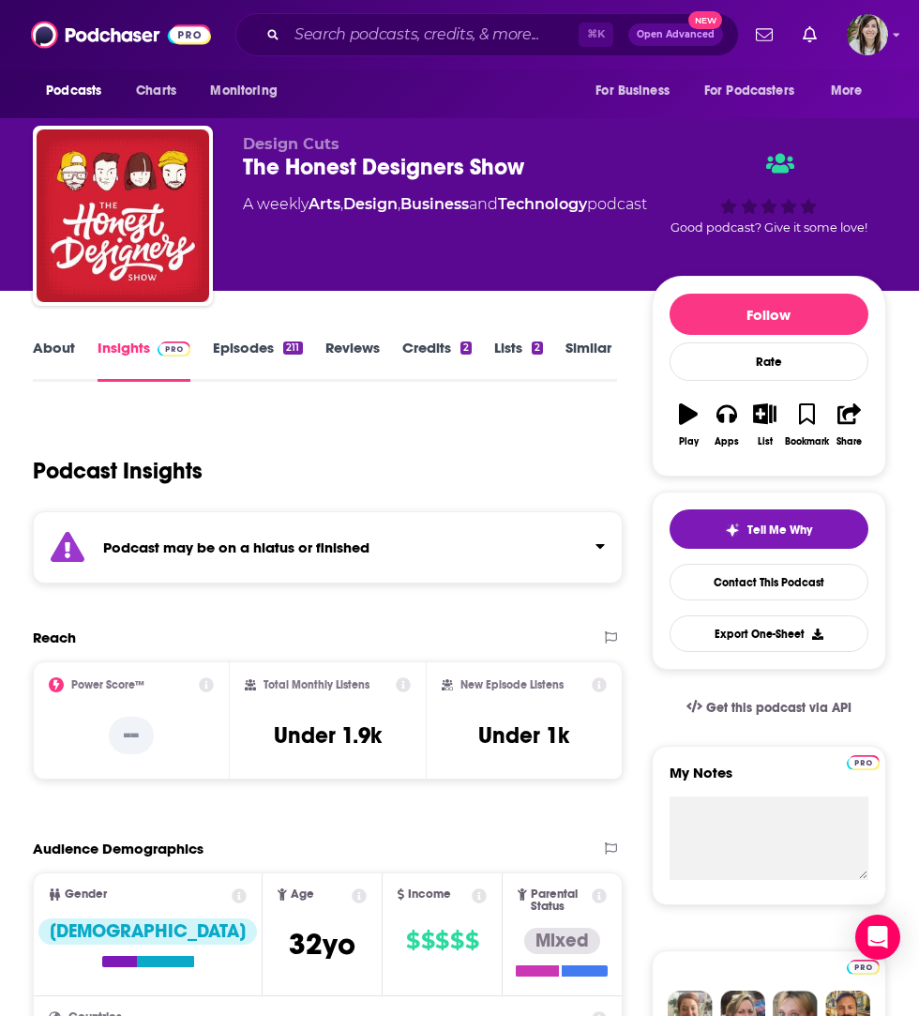
click at [224, 359] on link "Episodes 211" at bounding box center [257, 360] width 89 height 43
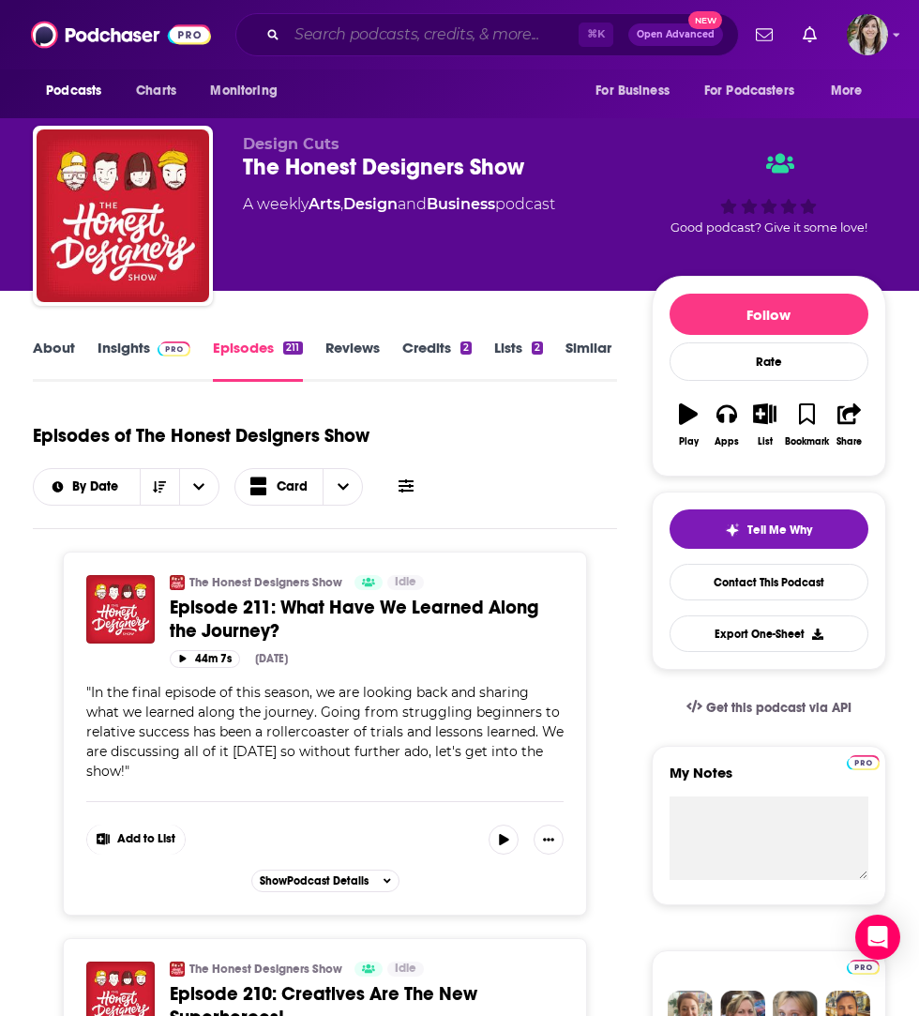
click at [360, 36] on input "Search podcasts, credits, & more..." at bounding box center [433, 35] width 292 height 30
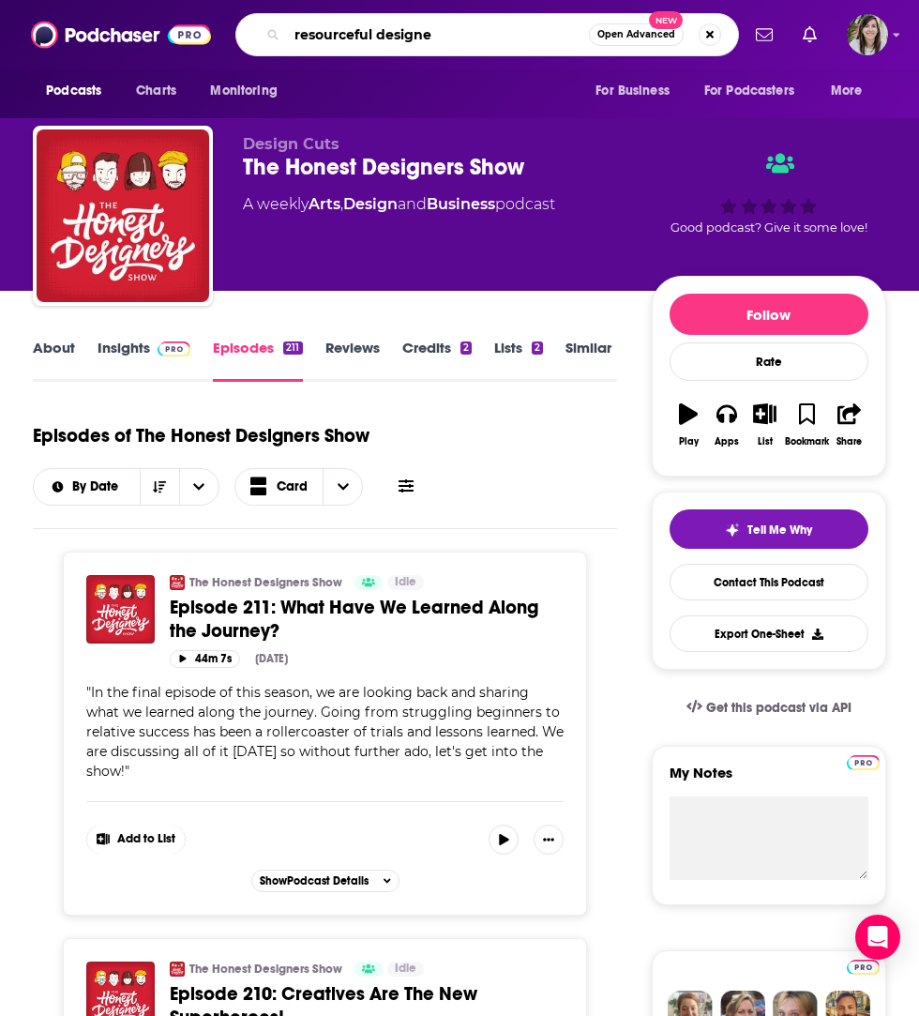
type input "resourceful designer"
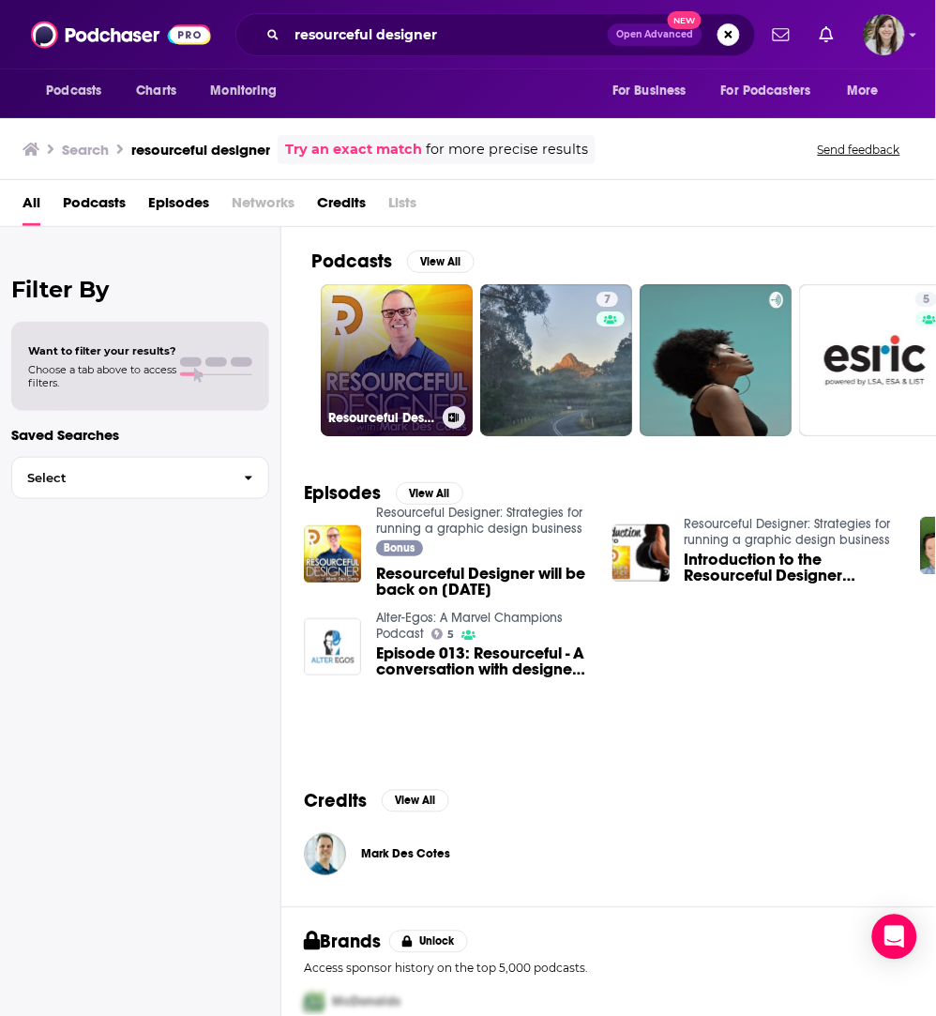
click at [395, 368] on link "Resourceful Designer: Strategies for running a graphic design business" at bounding box center [397, 360] width 152 height 152
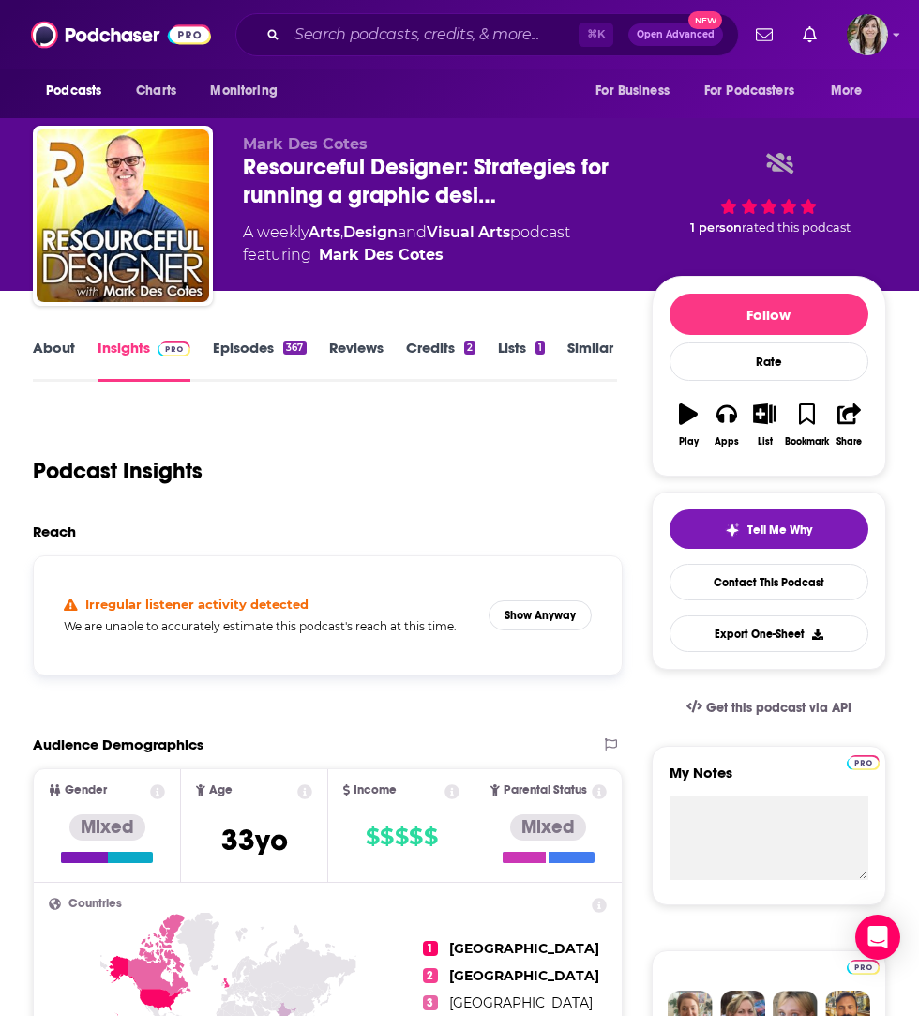
click at [60, 351] on link "About" at bounding box center [54, 360] width 42 height 43
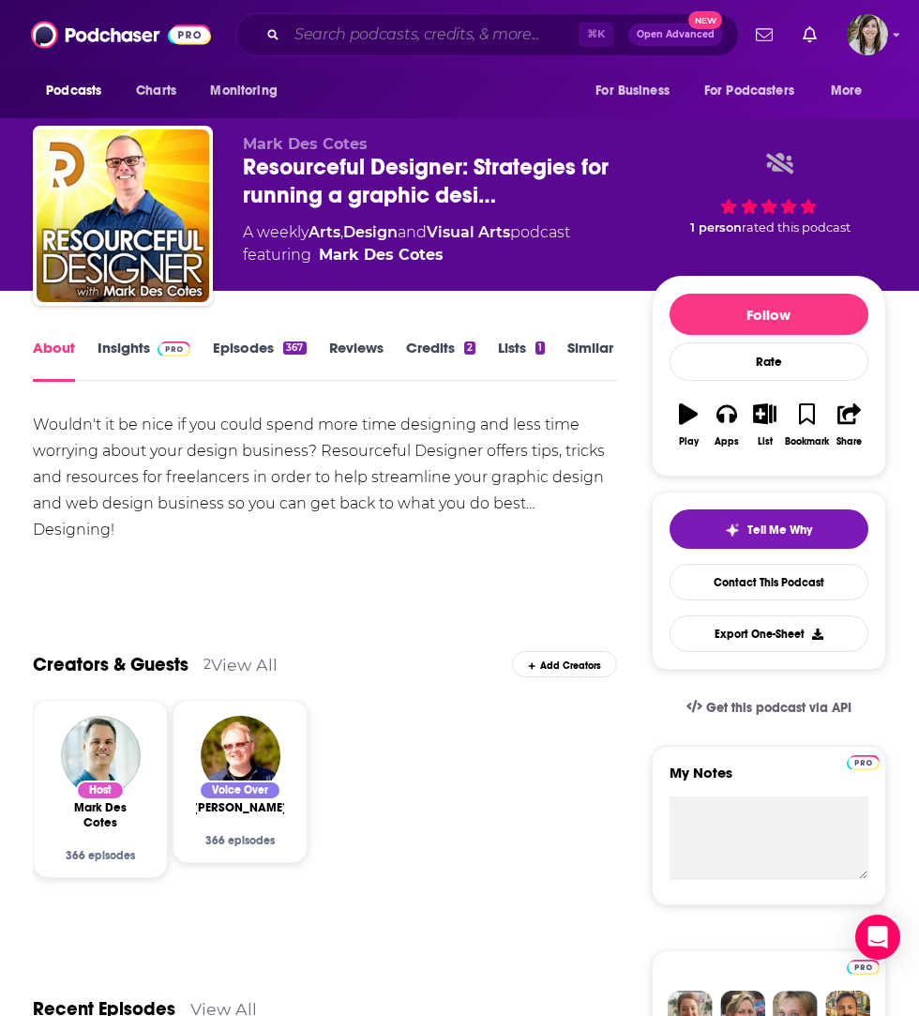
click at [579, 34] on input "Search podcasts, credits, & more..." at bounding box center [433, 35] width 292 height 30
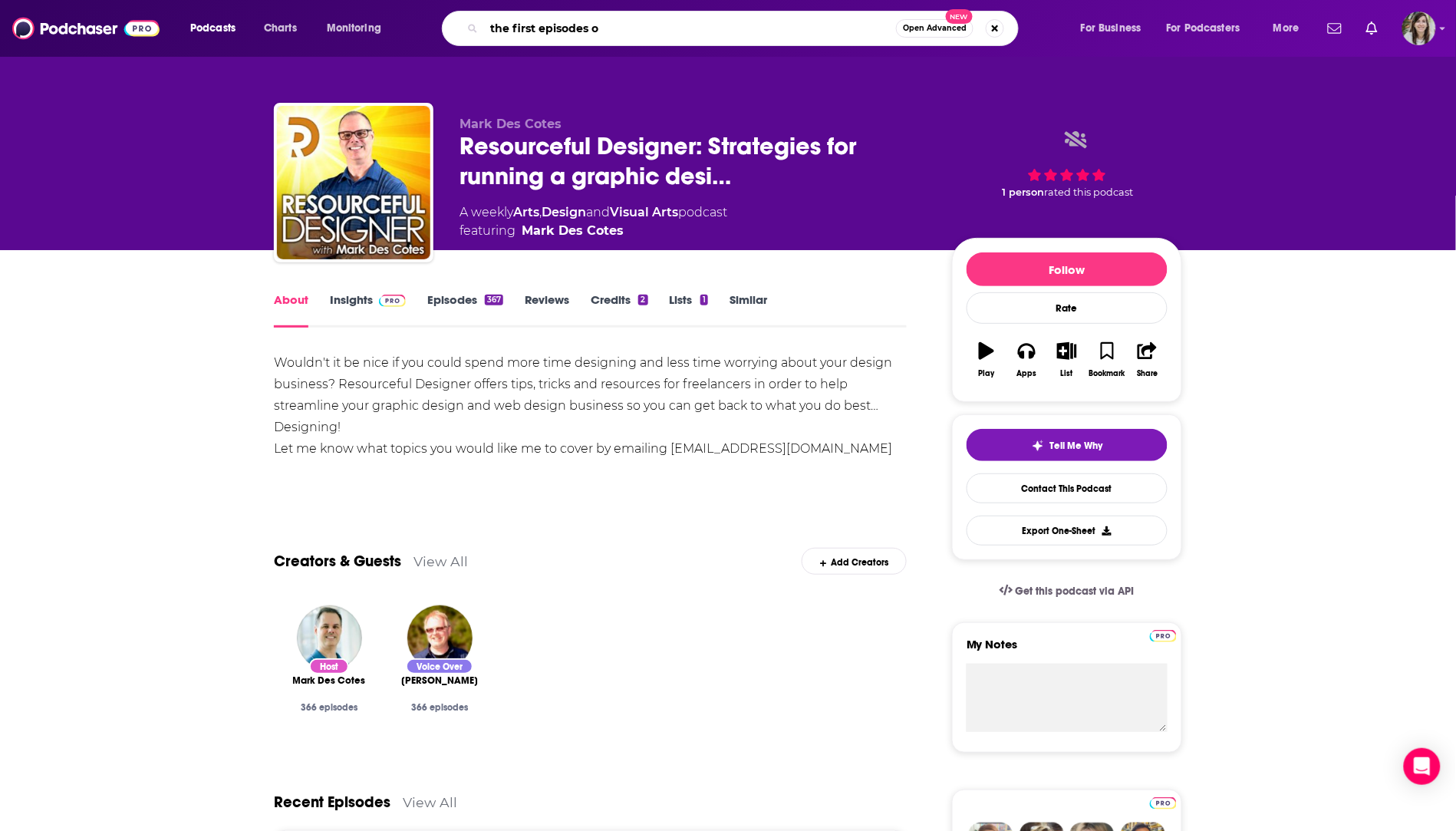
type input "the first episodes of"
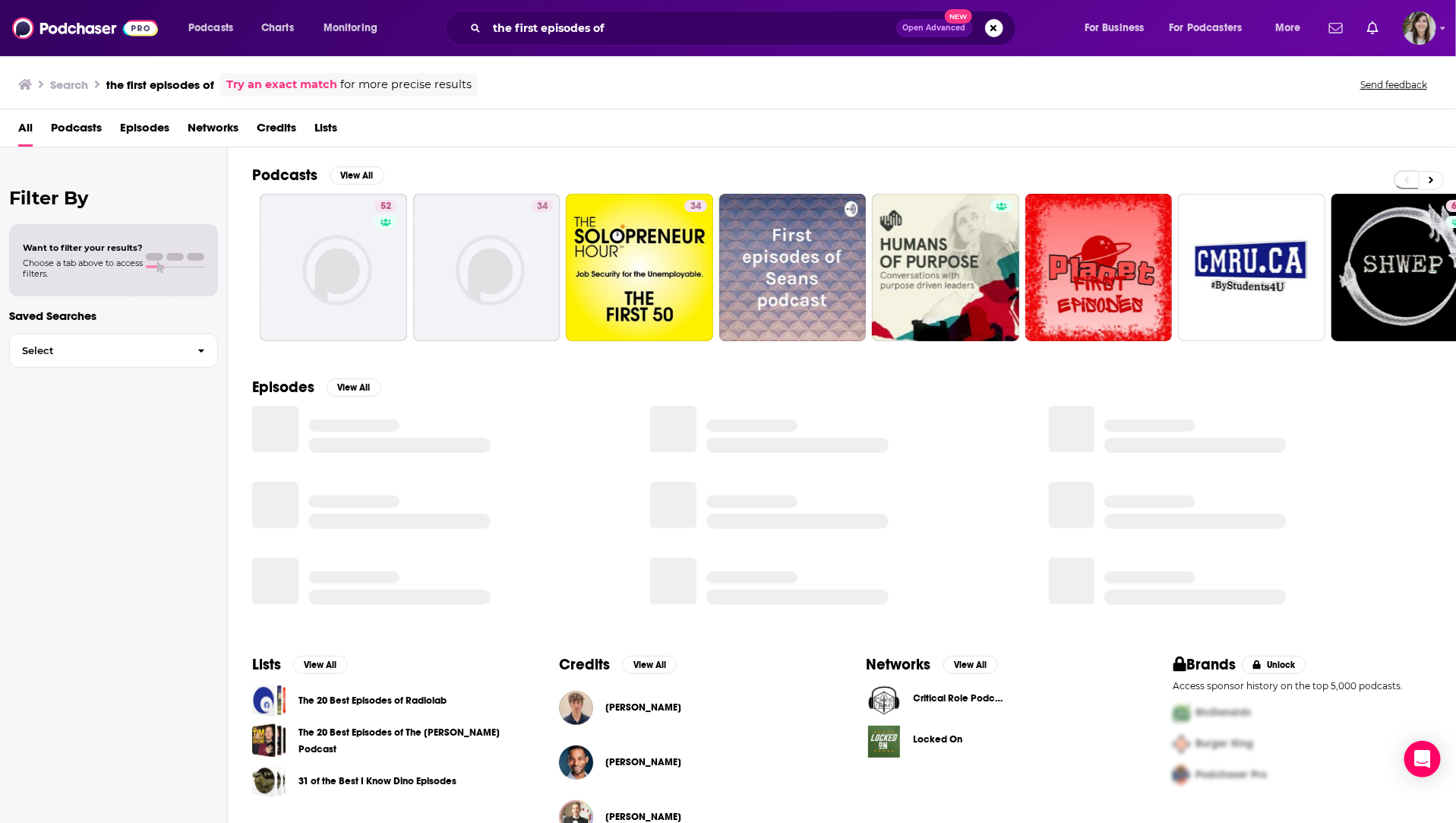
click at [80, 123] on span "Podcasts" at bounding box center [76, 131] width 51 height 31
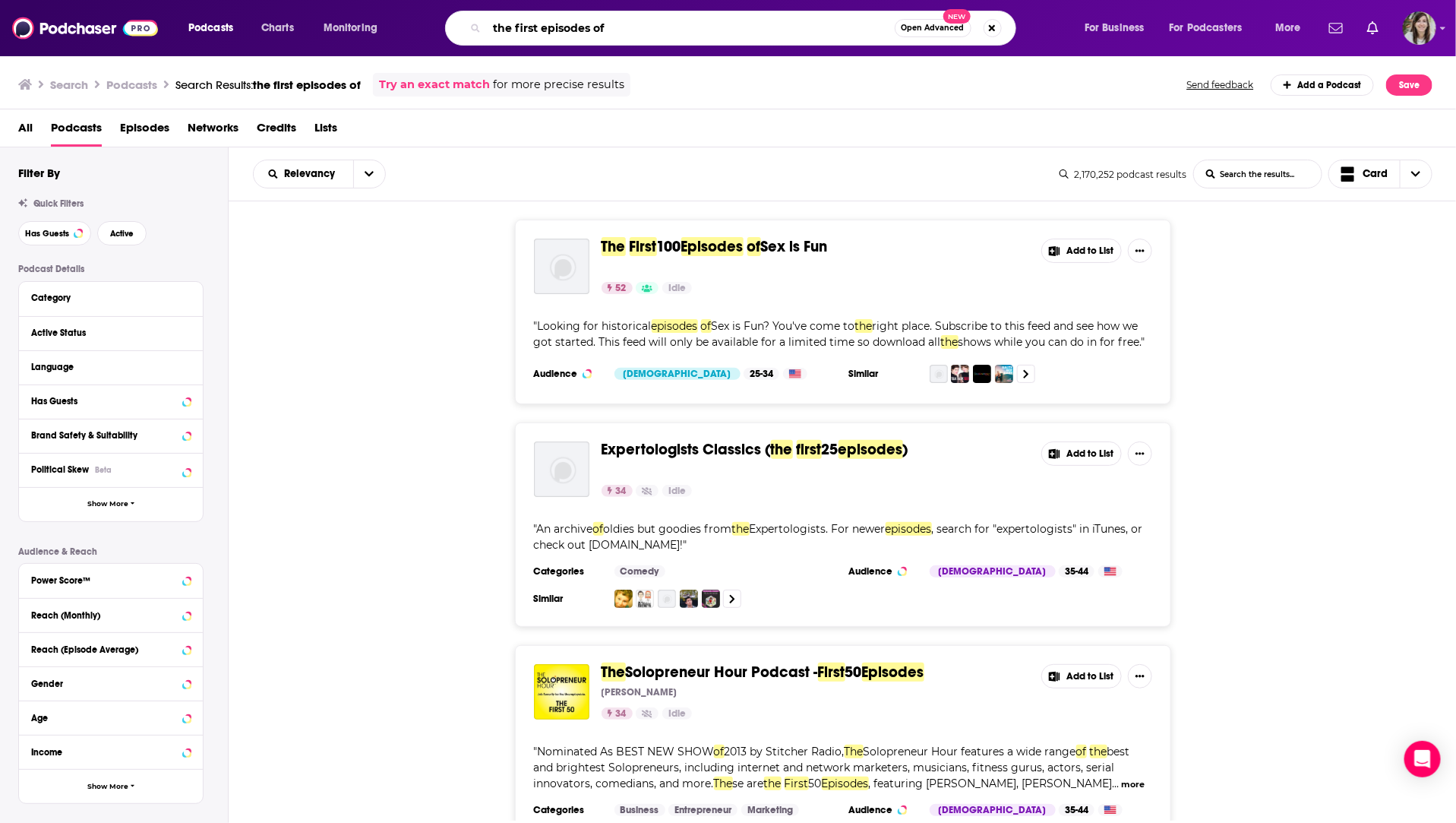
click at [590, 32] on input "the first episodes of" at bounding box center [691, 28] width 408 height 24
type input "the first episode of"
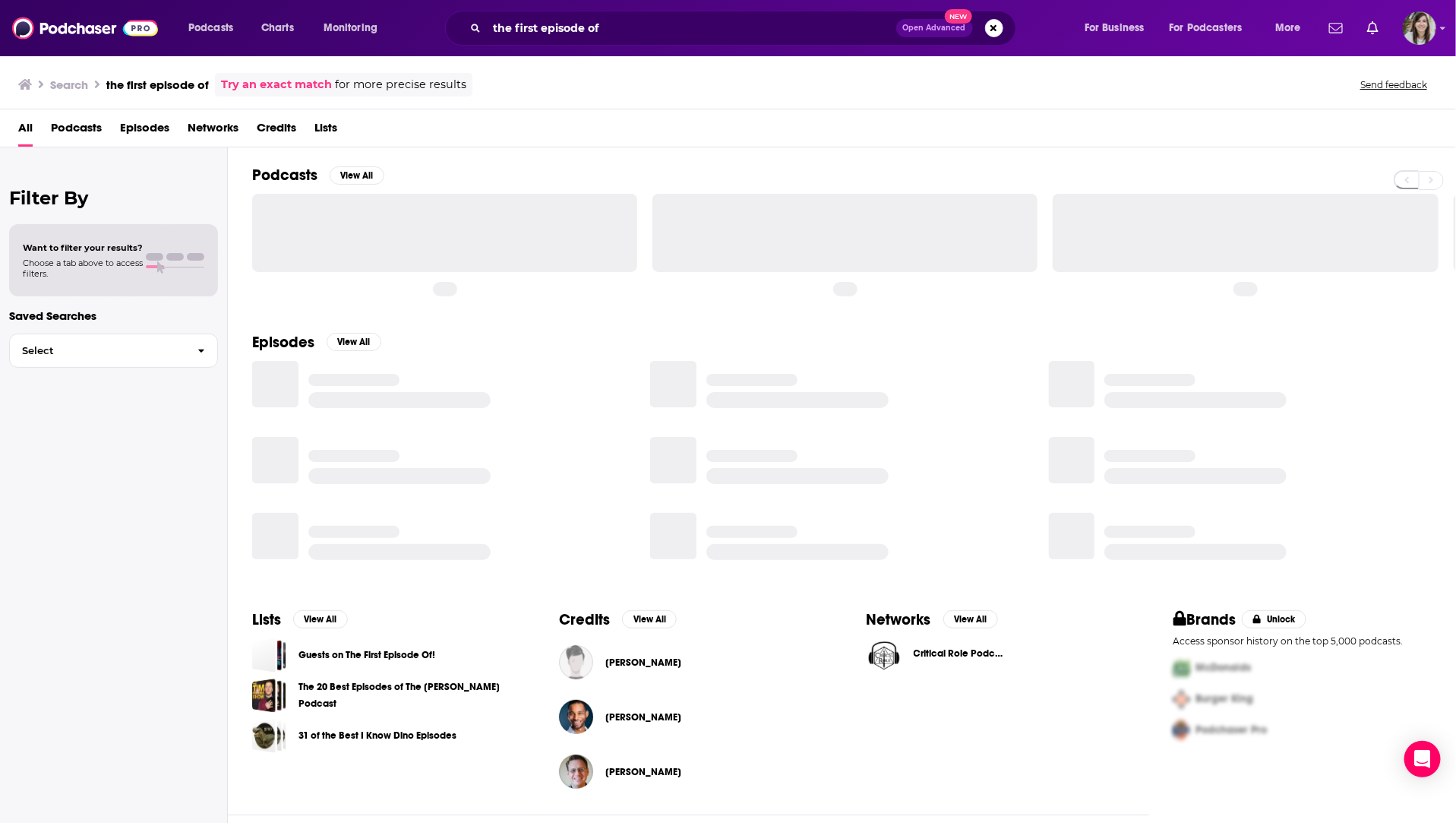
click at [65, 130] on span "Podcasts" at bounding box center [76, 131] width 51 height 31
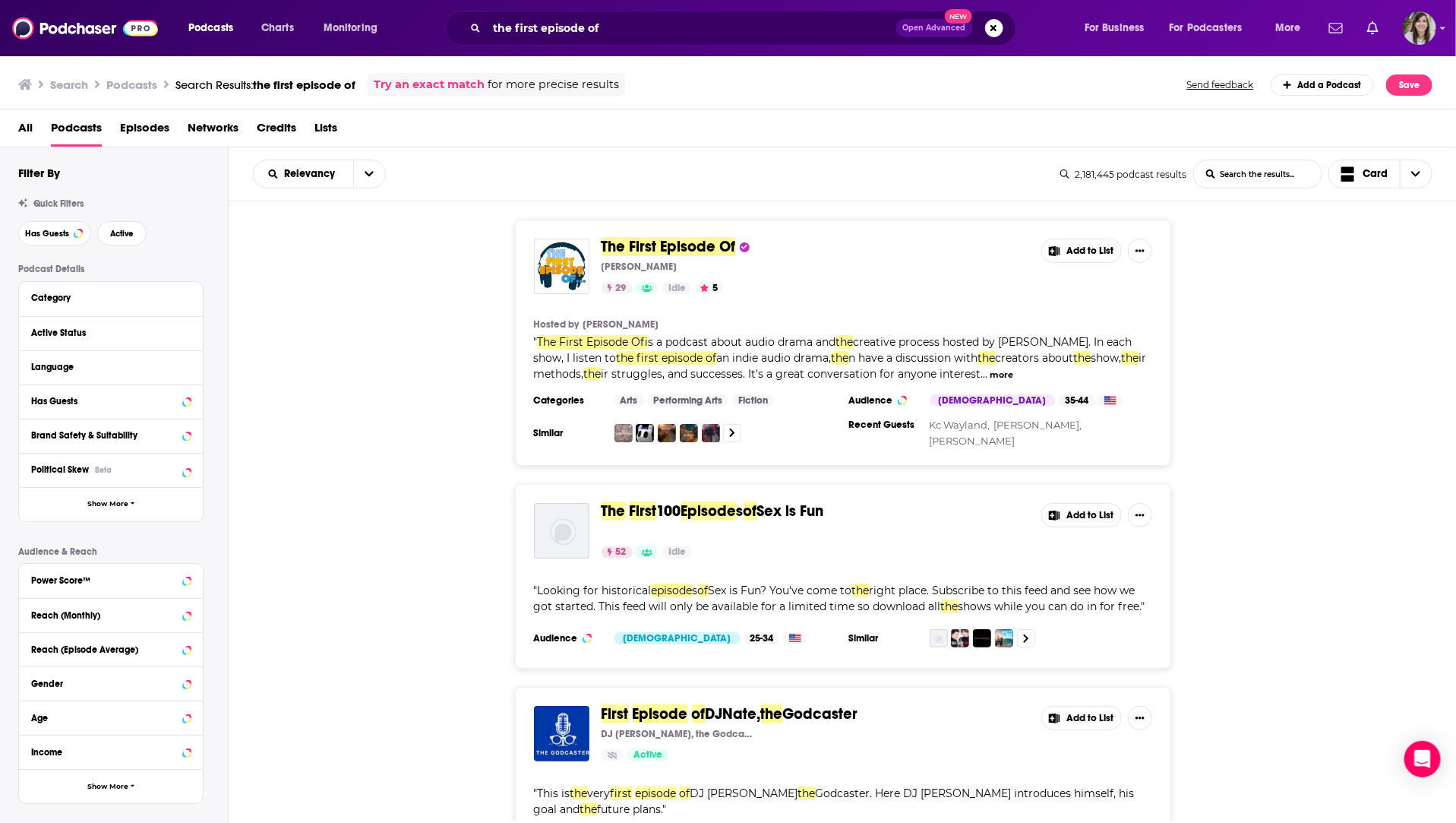
click at [645, 245] on span "The First Episode Of" at bounding box center [669, 246] width 134 height 19
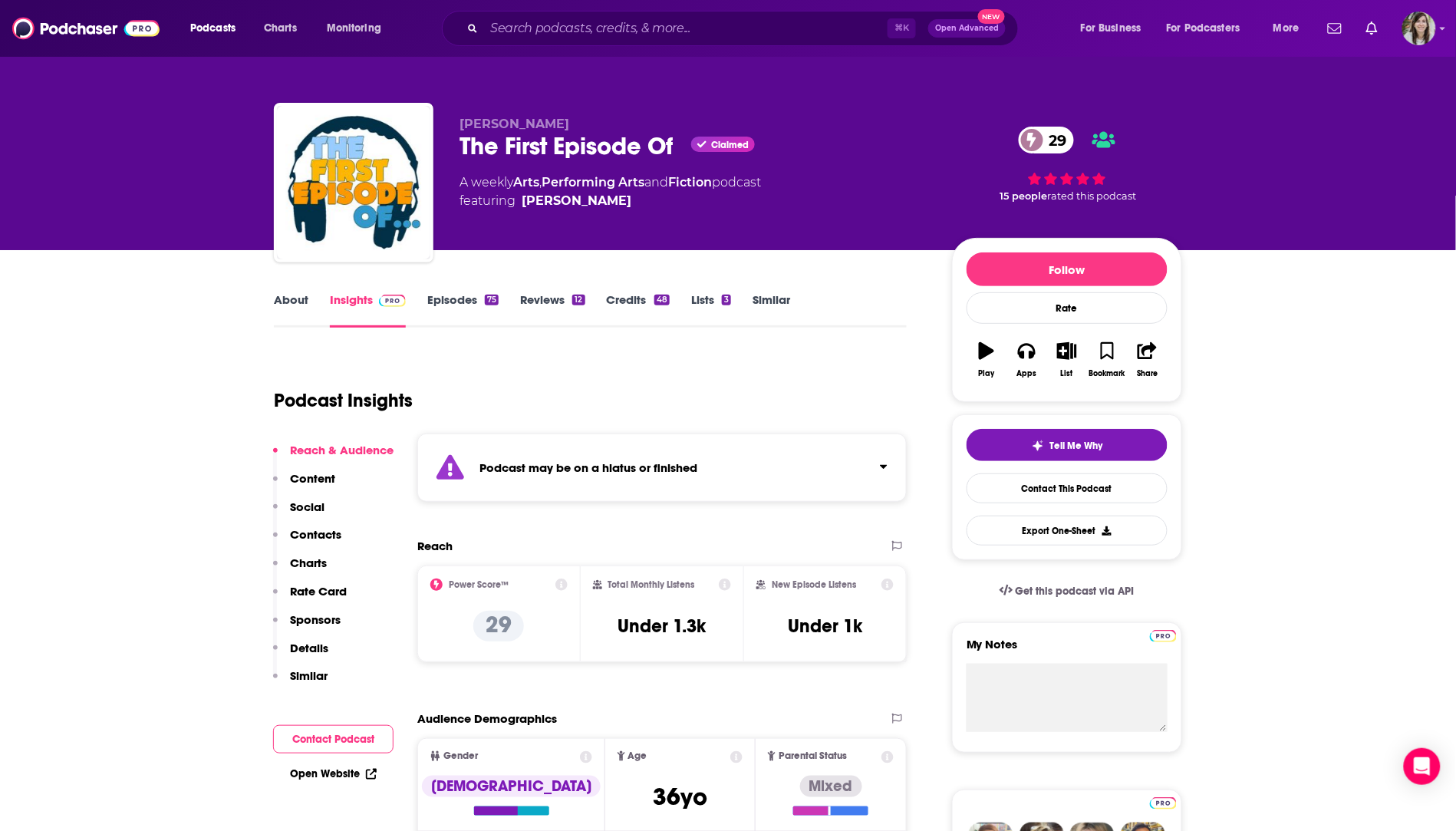
click at [760, 299] on link "Similar" at bounding box center [771, 309] width 38 height 35
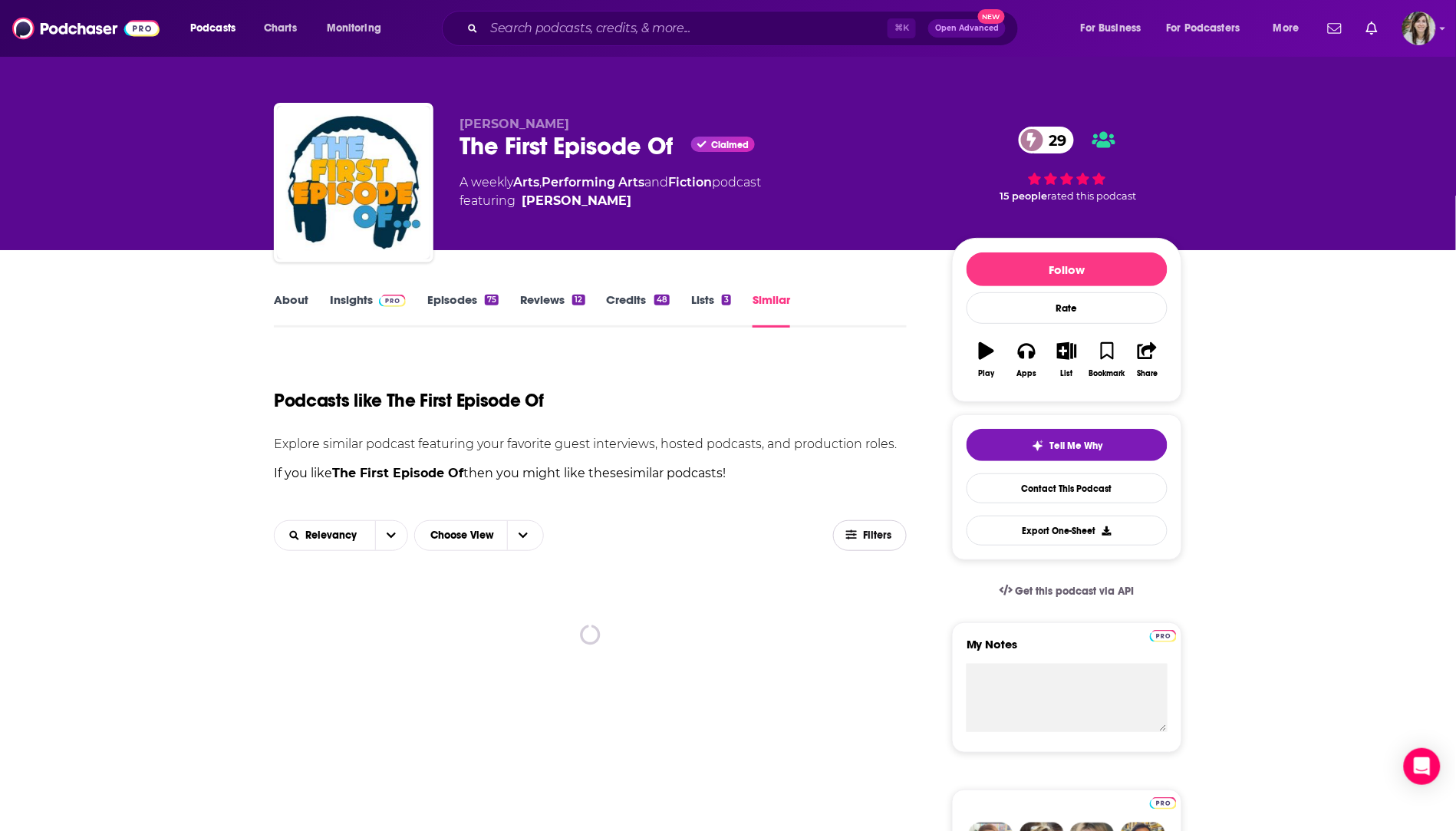
click at [869, 531] on span "Filters" at bounding box center [878, 535] width 31 height 11
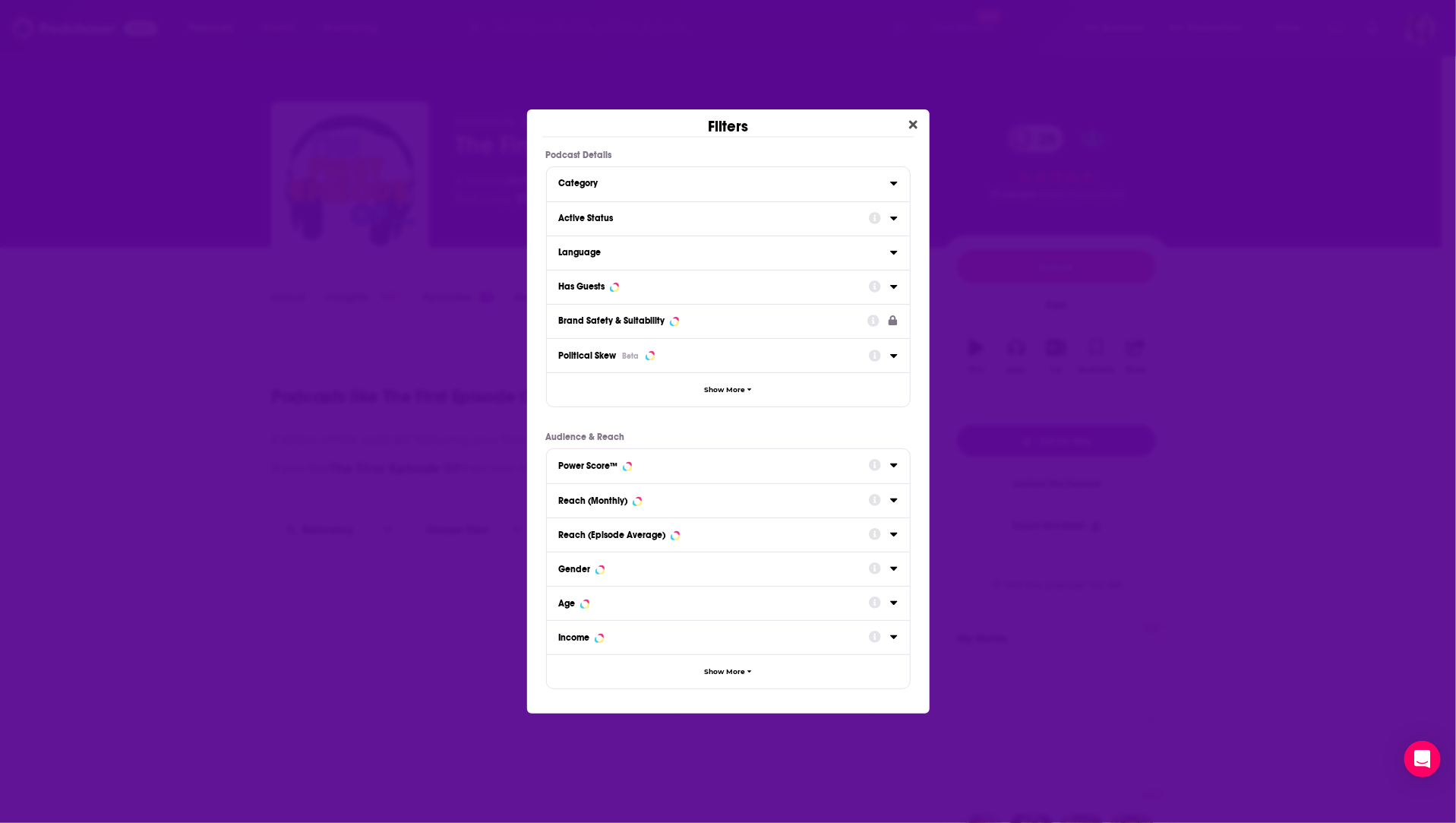
click at [641, 229] on div "Active Status" at bounding box center [728, 219] width 363 height 34
click at [640, 222] on div "Active Status" at bounding box center [709, 218] width 300 height 11
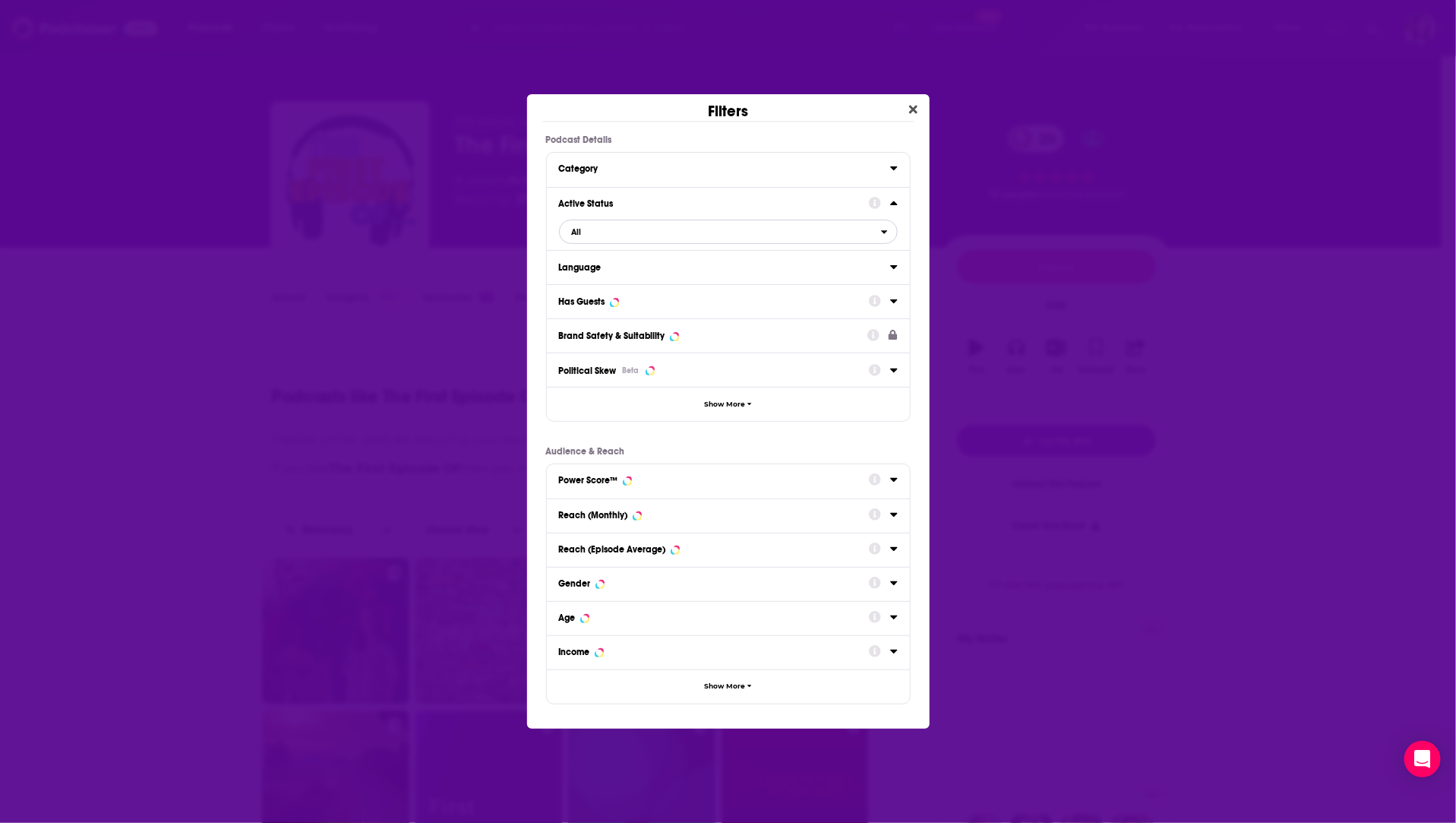
click at [620, 235] on span "All" at bounding box center [720, 232] width 321 height 19
click at [619, 285] on span "Active" at bounding box center [650, 281] width 167 height 8
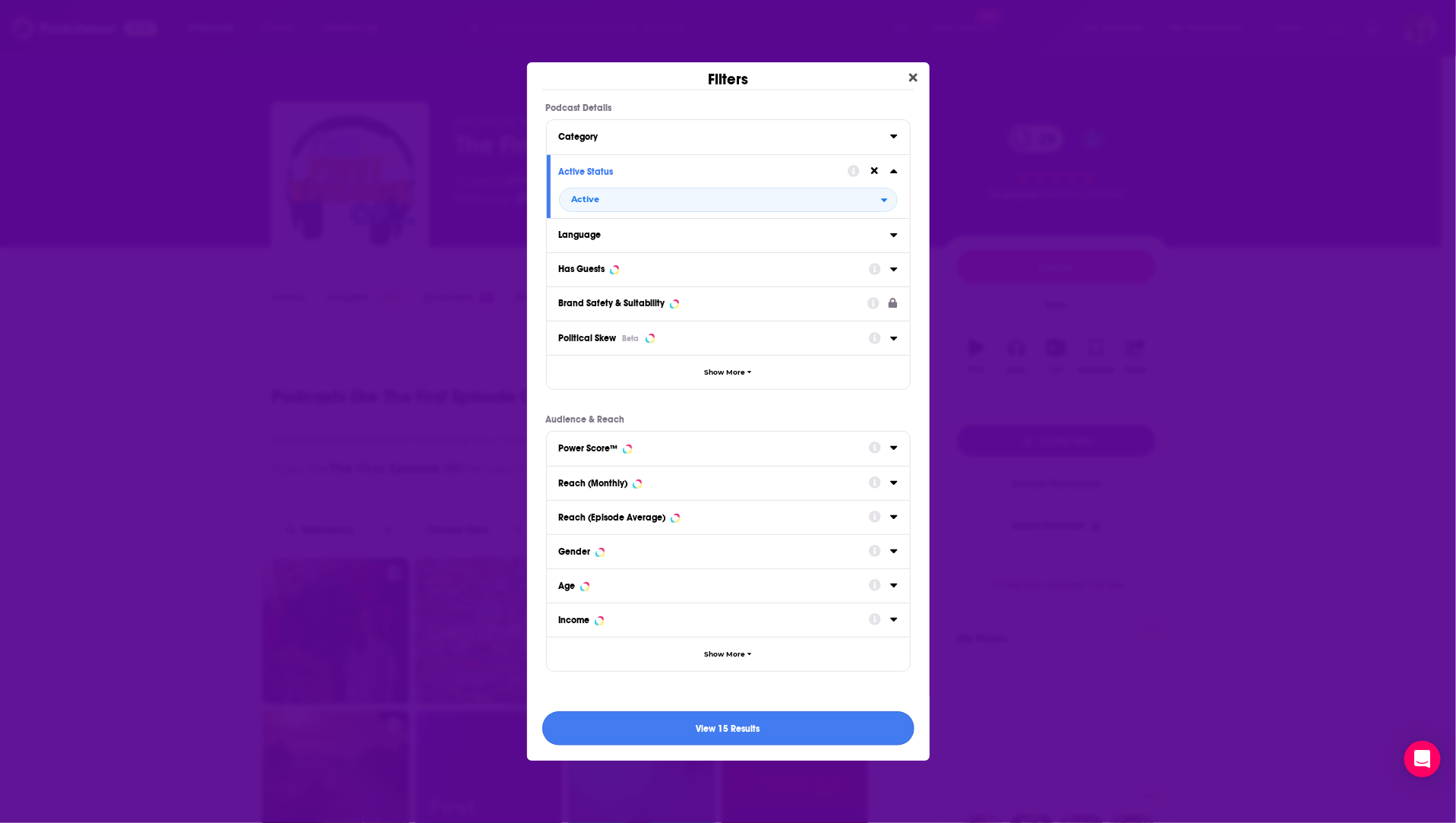
click at [723, 726] on button "View 15 Results" at bounding box center [729, 728] width 373 height 34
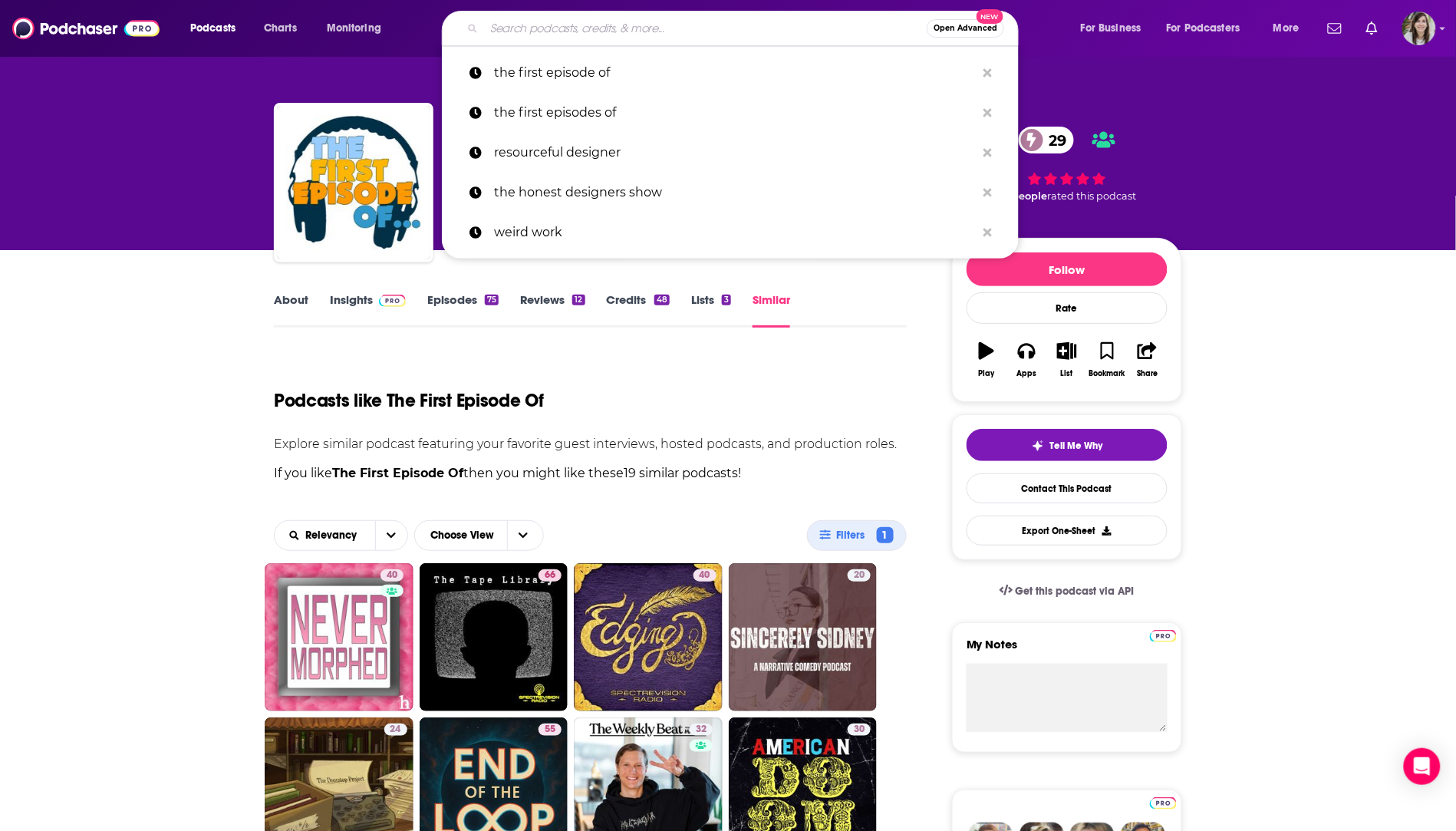
click at [593, 26] on input "Search podcasts, credits, & more..." at bounding box center [705, 29] width 442 height 25
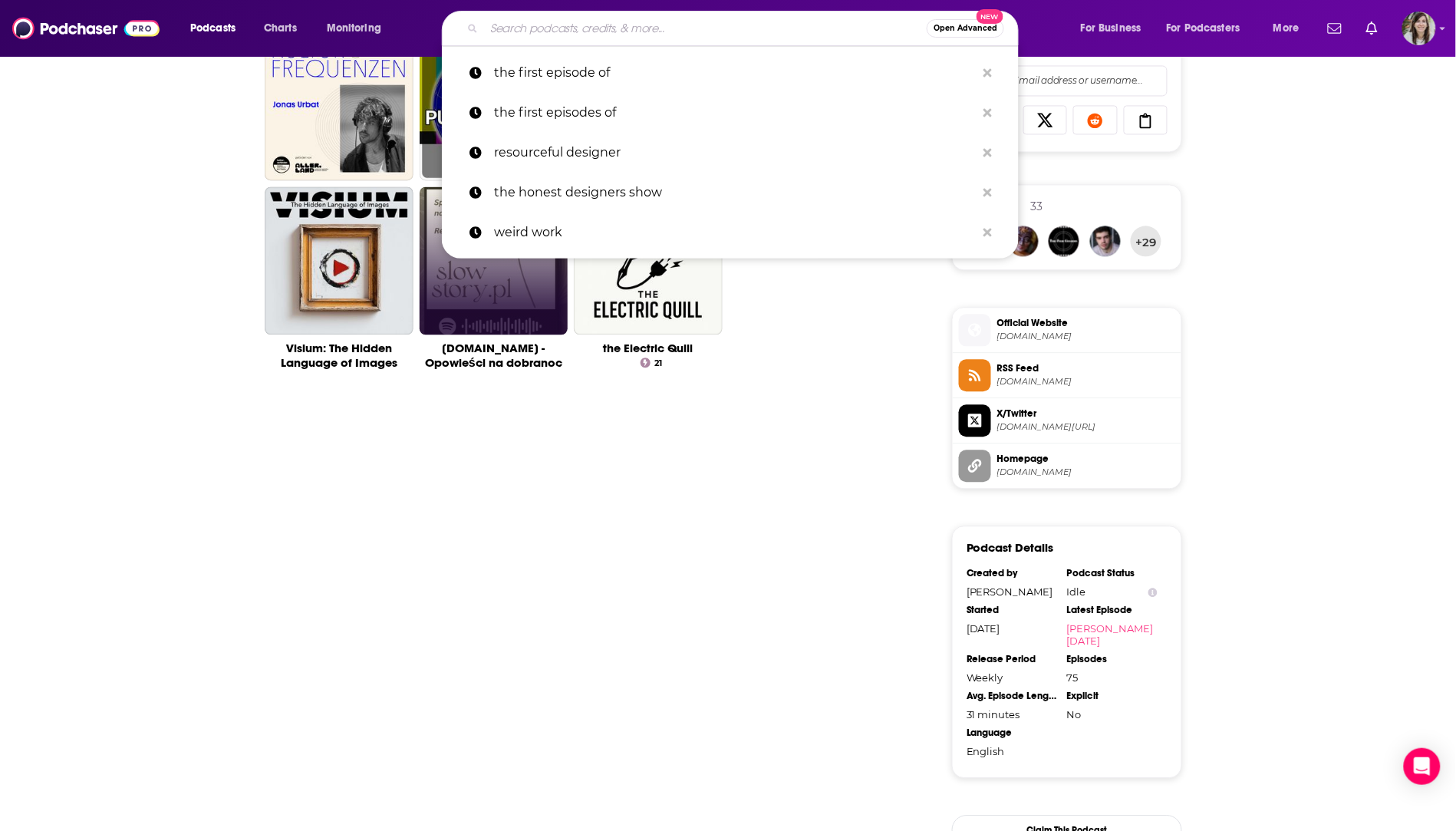
scroll to position [788, 0]
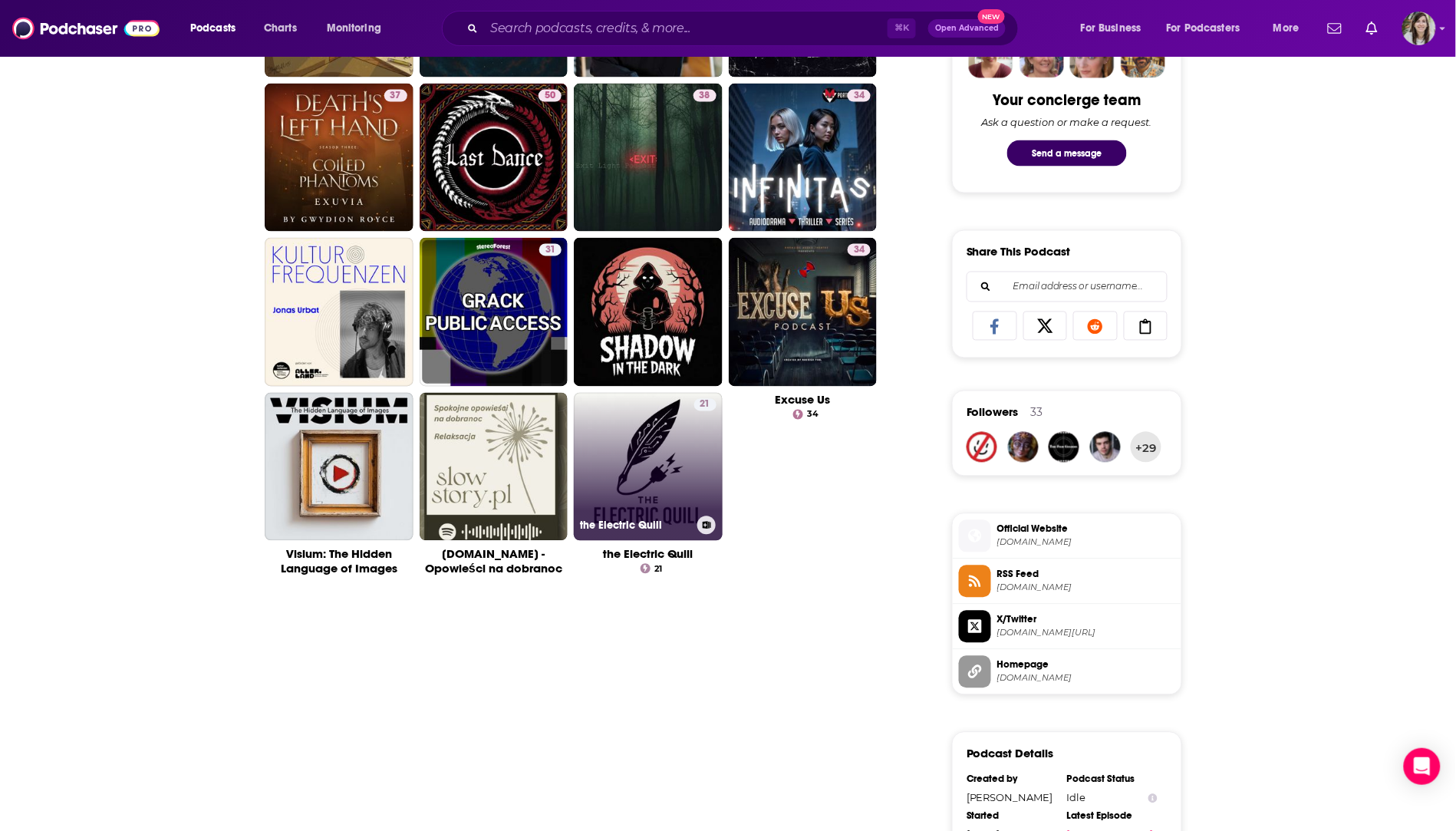
click at [646, 426] on link "21 the Electric Quill" at bounding box center [648, 467] width 149 height 149
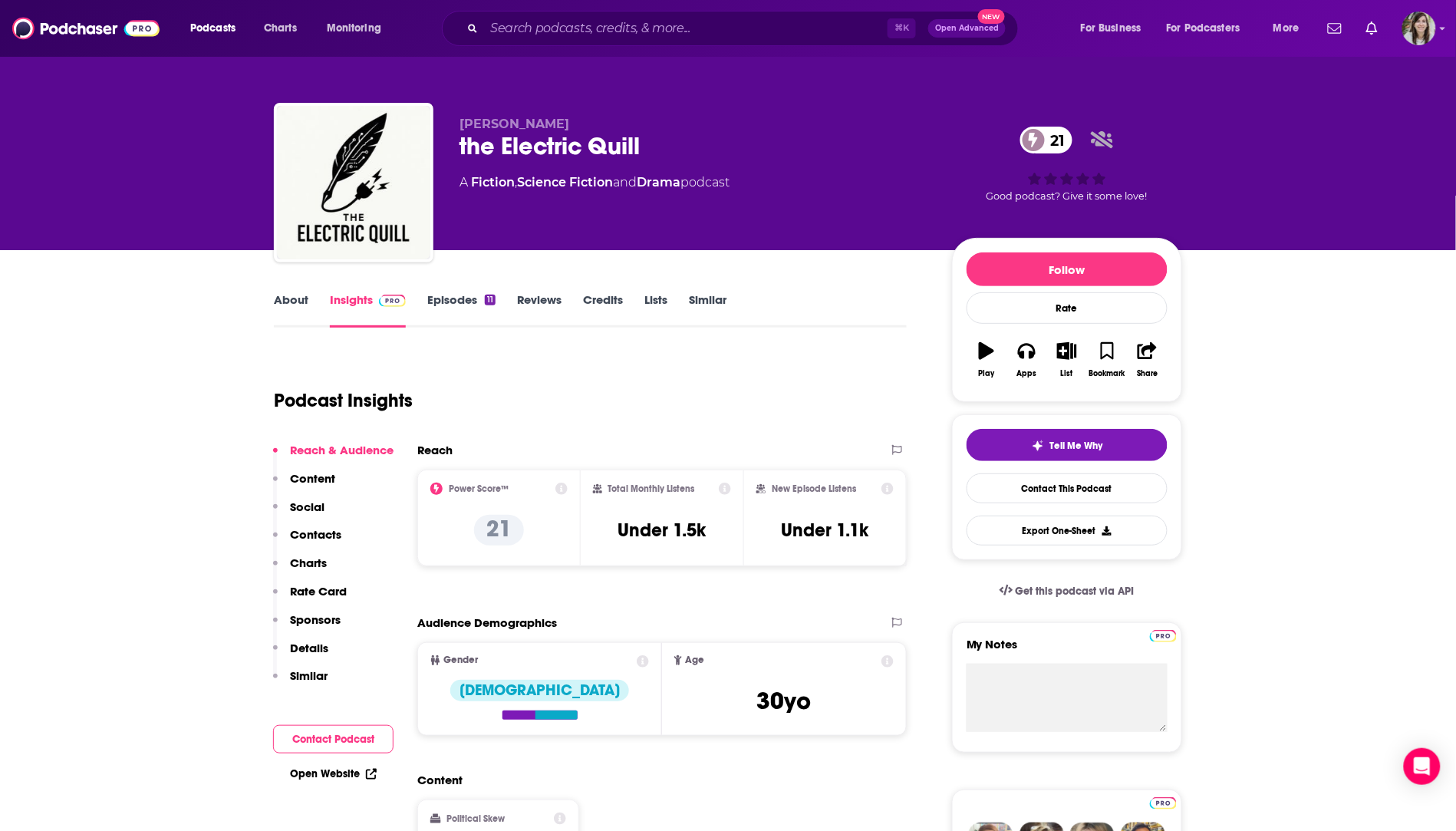
click at [289, 295] on link "About" at bounding box center [291, 309] width 34 height 35
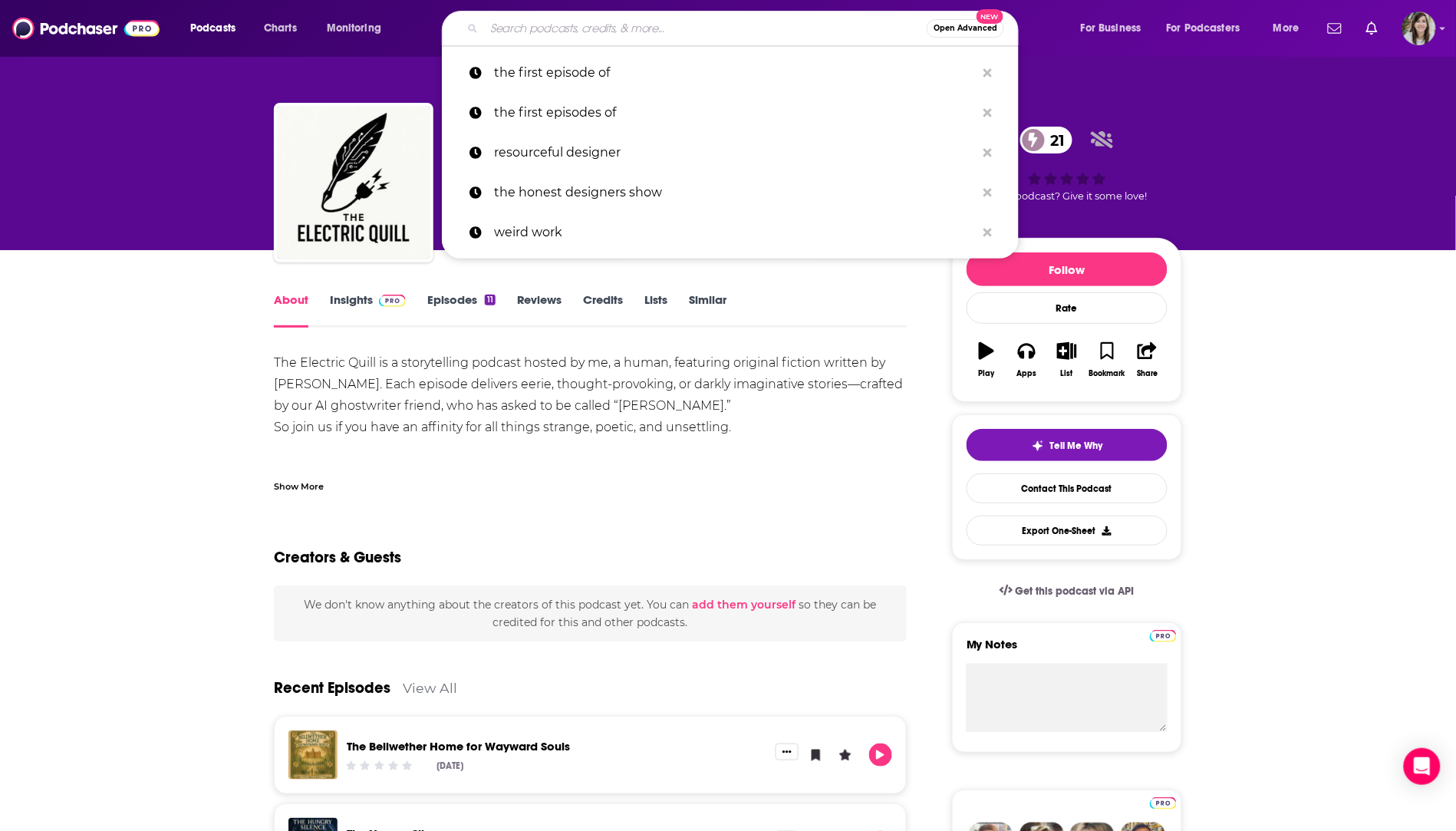
click at [564, 29] on input "Search podcasts, credits, & more..." at bounding box center [705, 29] width 442 height 25
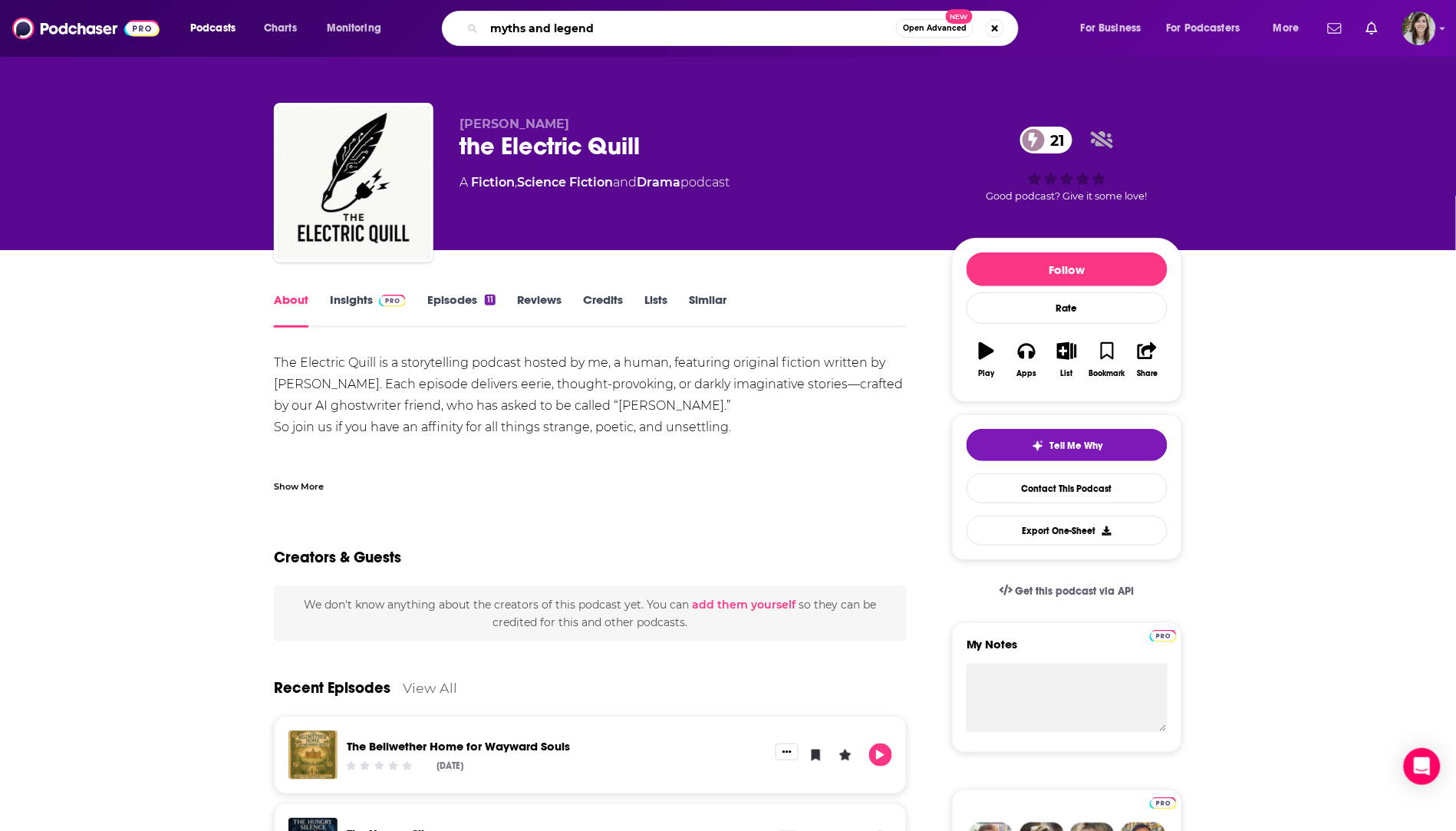
type input "myths and legends"
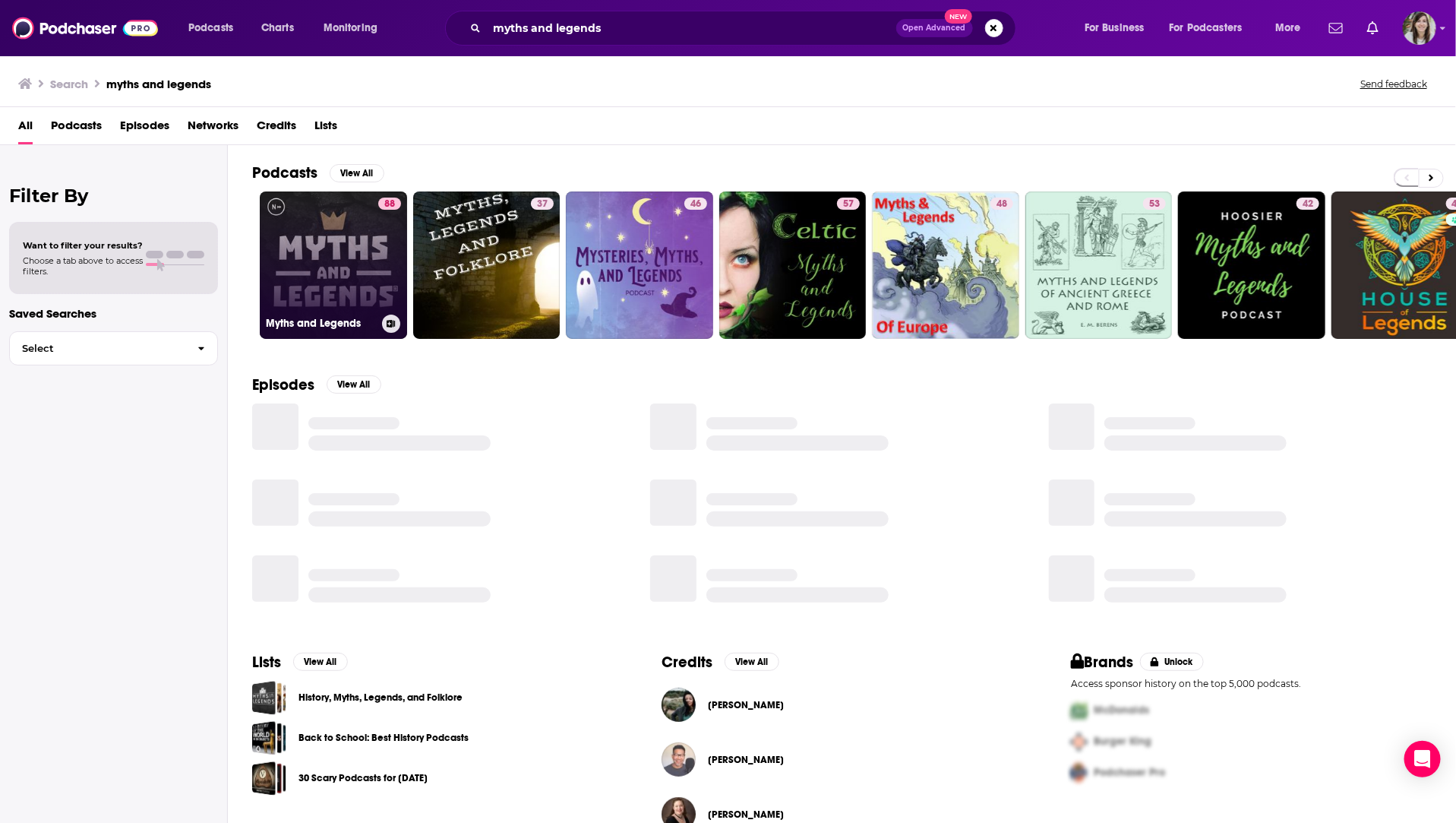
click at [296, 265] on link "88 Myths and Legends" at bounding box center [334, 265] width 147 height 147
